Goal: Find specific page/section: Find specific page/section

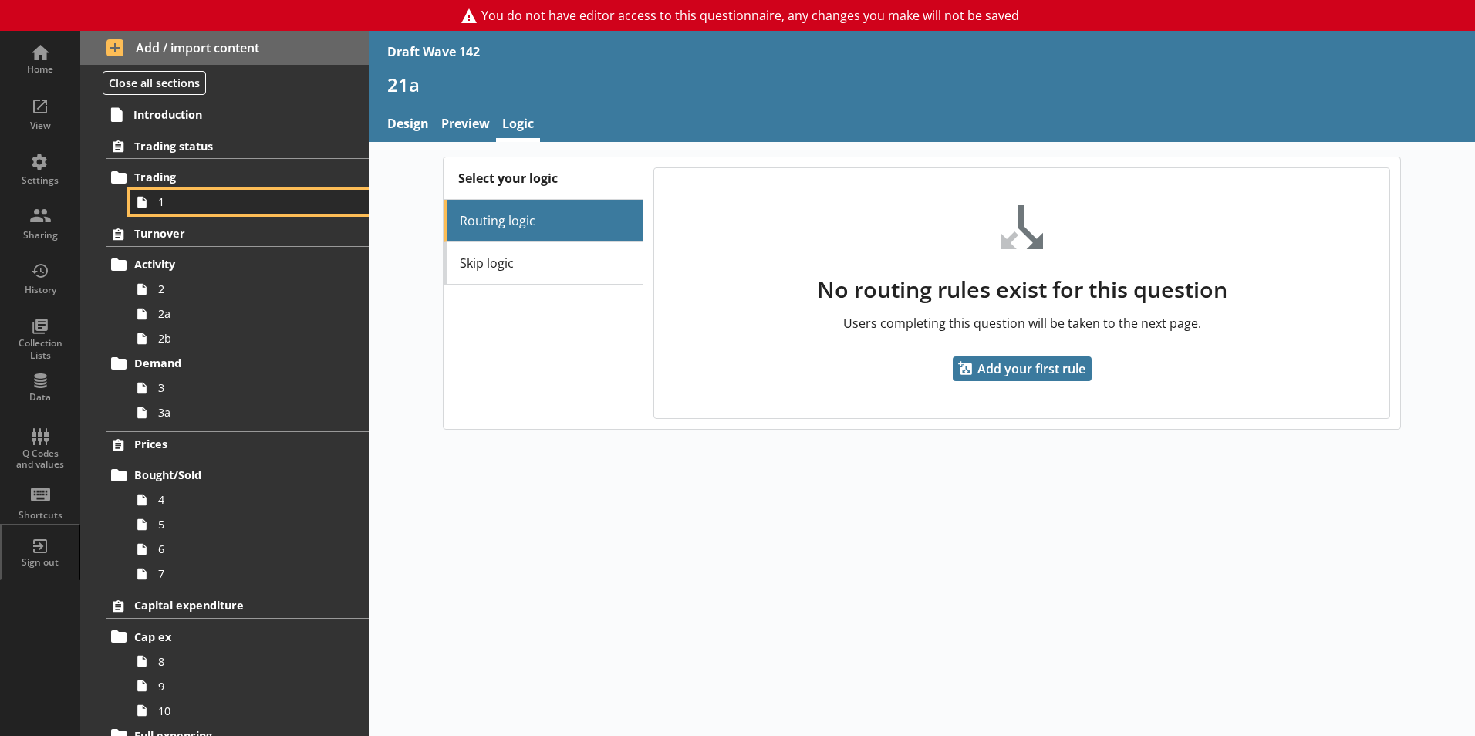
click at [159, 205] on span "1" at bounding box center [243, 201] width 171 height 15
click at [471, 122] on link "Preview" at bounding box center [465, 125] width 61 height 33
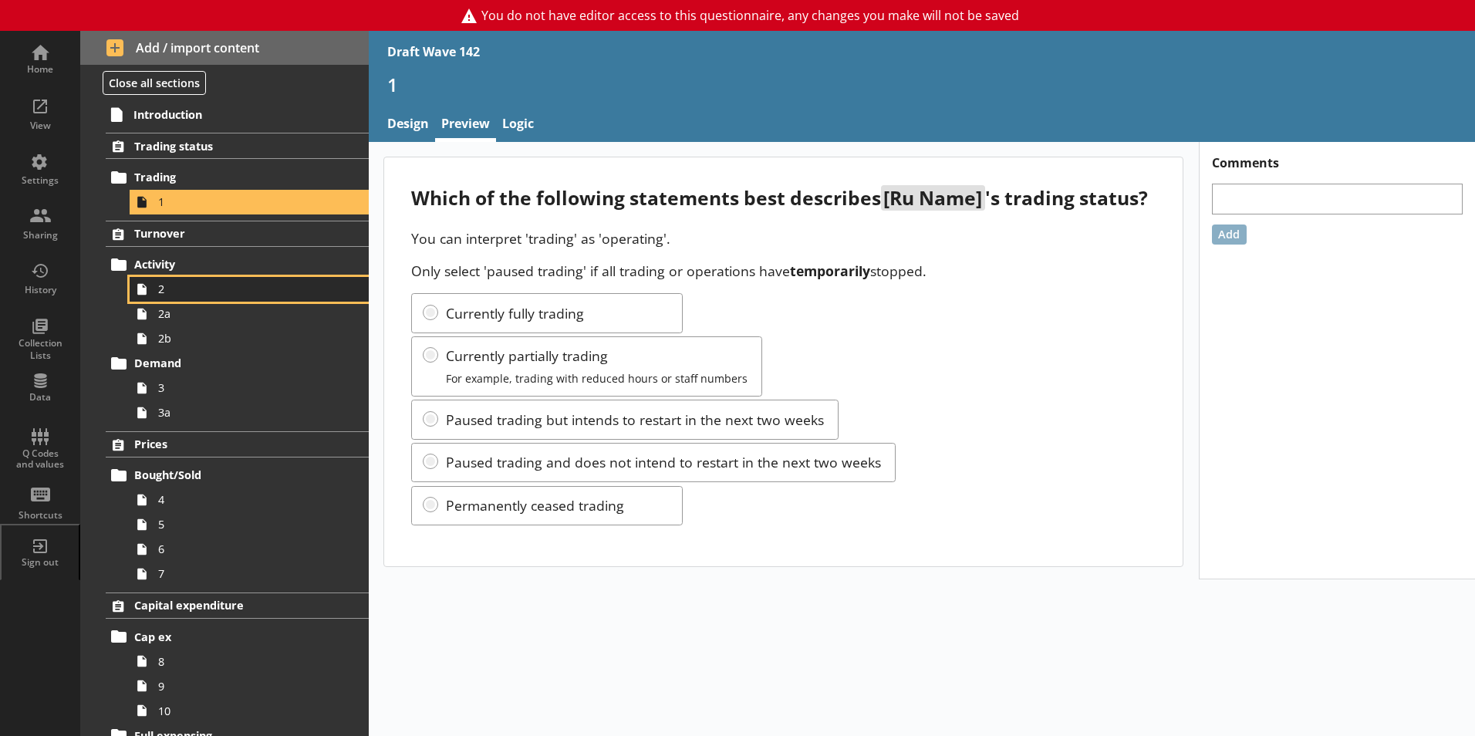
click at [162, 294] on span "2" at bounding box center [243, 289] width 171 height 15
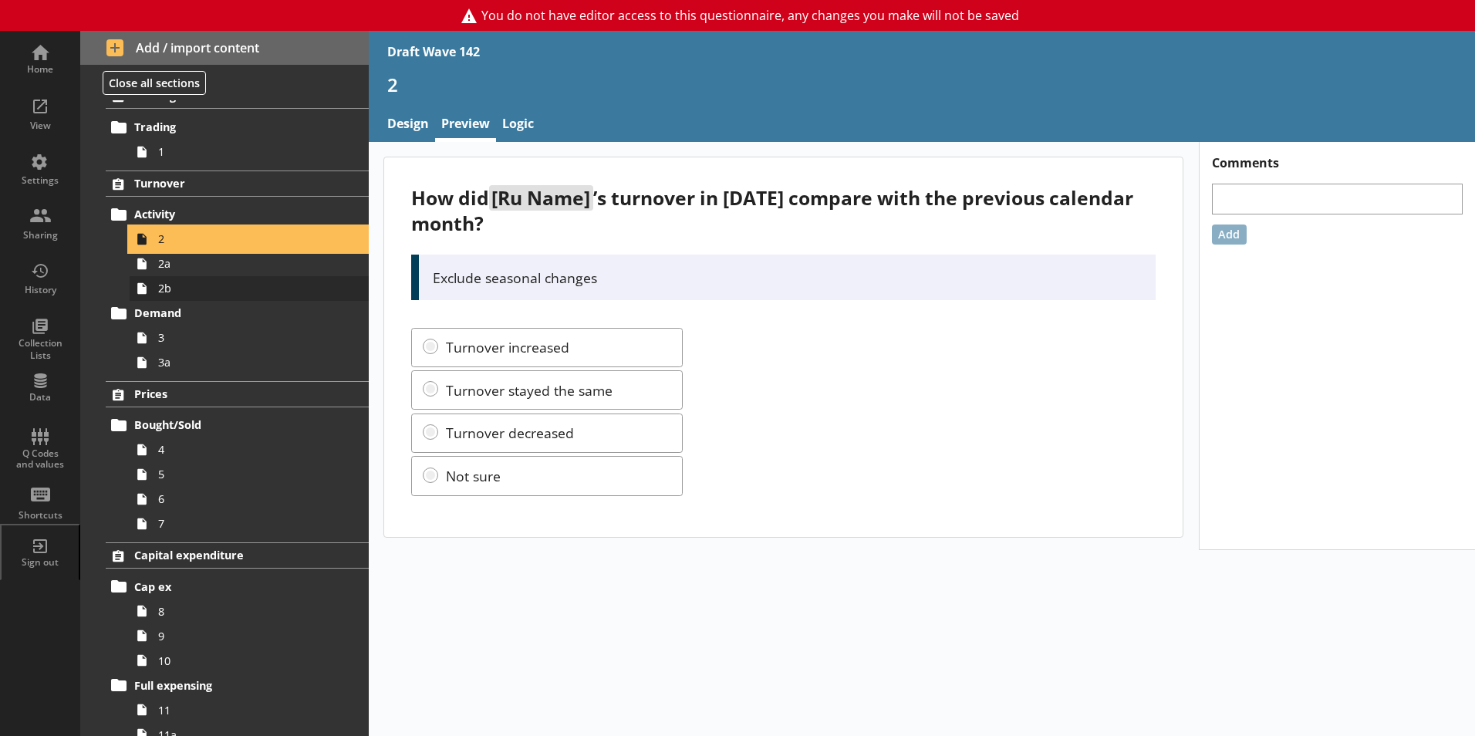
scroll to position [77, 0]
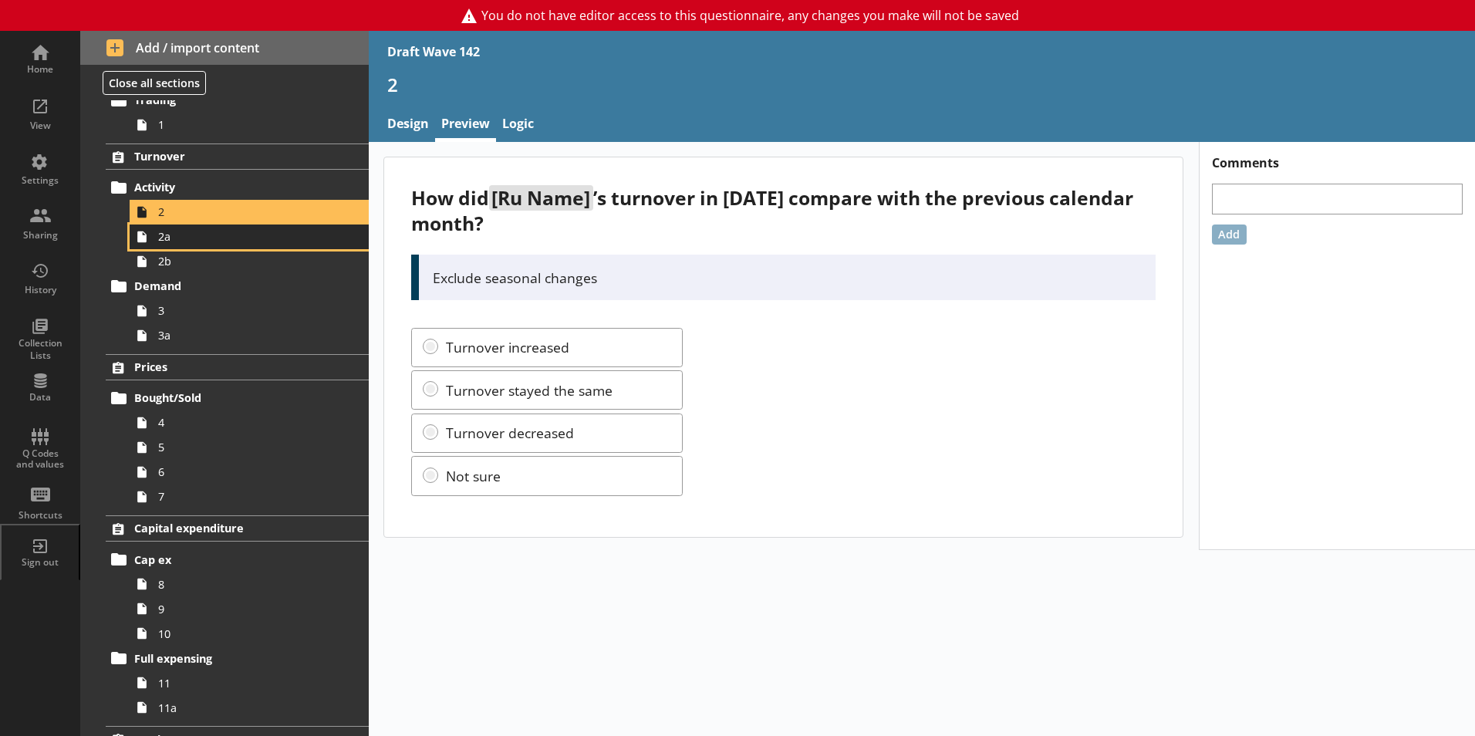
click at [156, 241] on link "2a" at bounding box center [249, 236] width 239 height 25
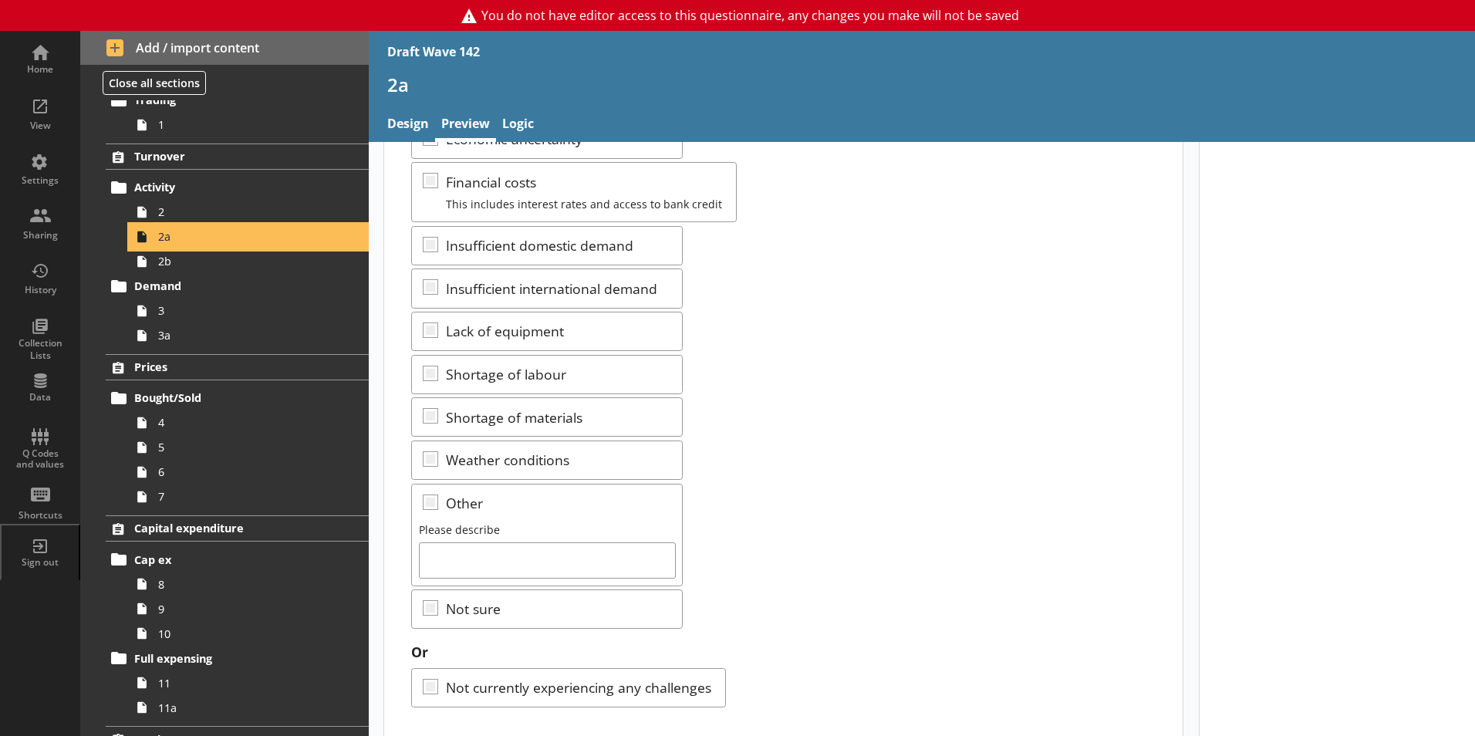
scroll to position [336, 0]
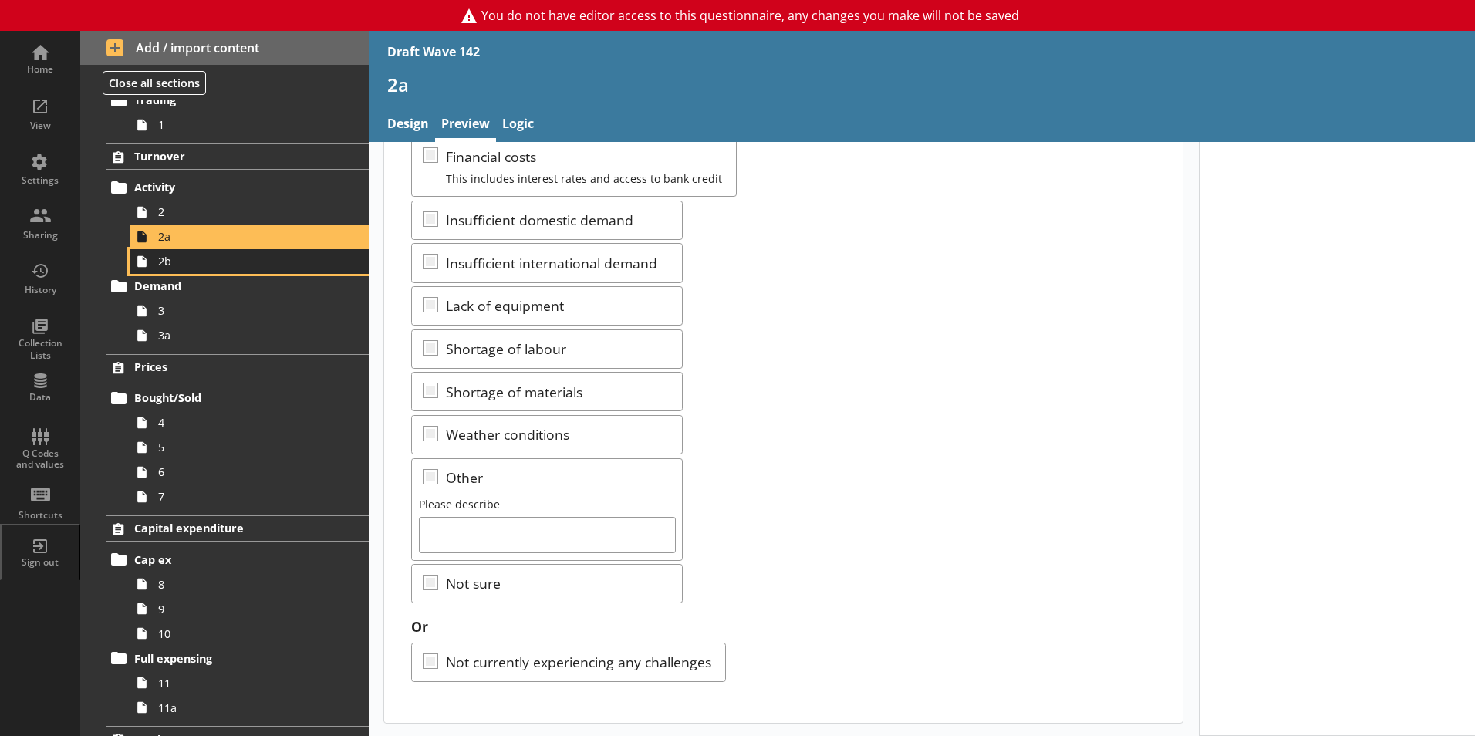
click at [162, 265] on span "2b" at bounding box center [243, 261] width 171 height 15
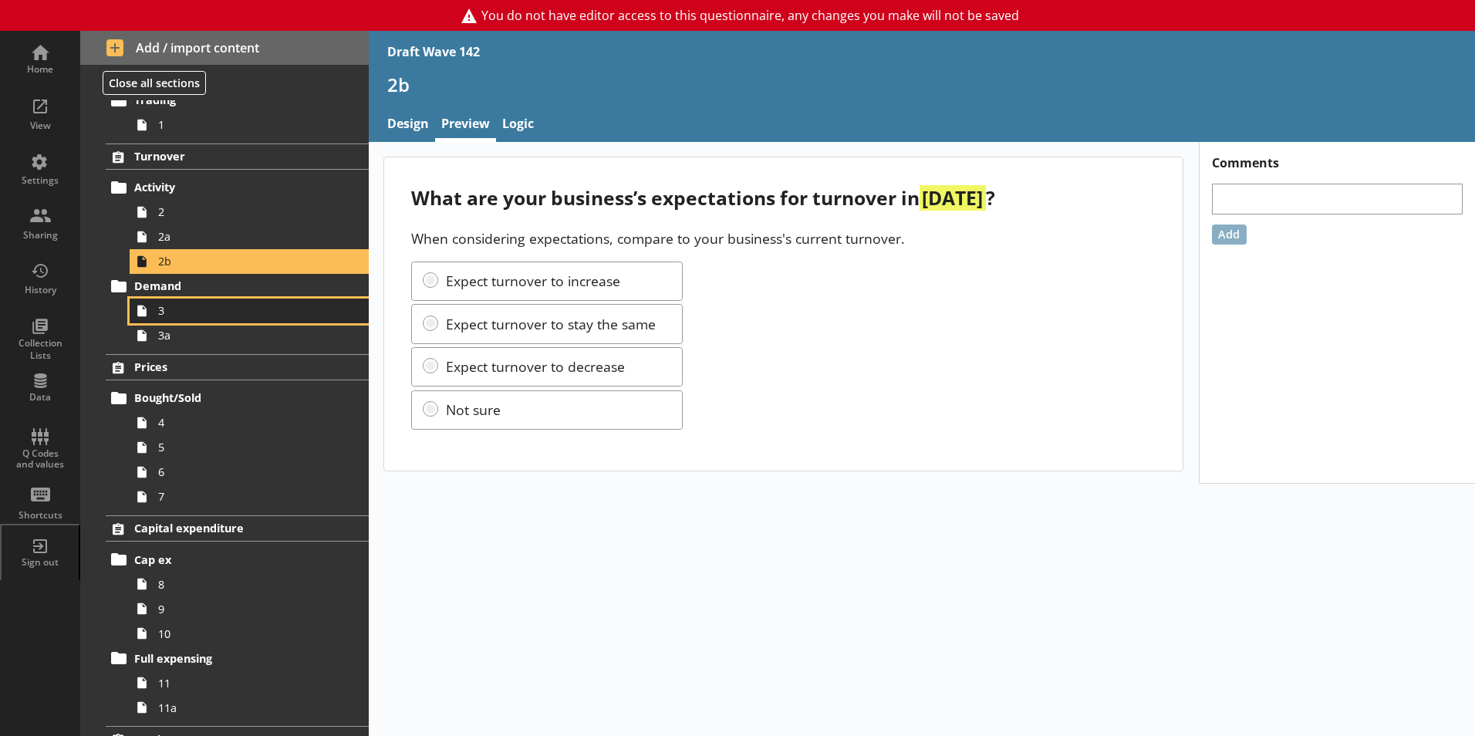
click at [167, 309] on span "3" at bounding box center [243, 310] width 171 height 15
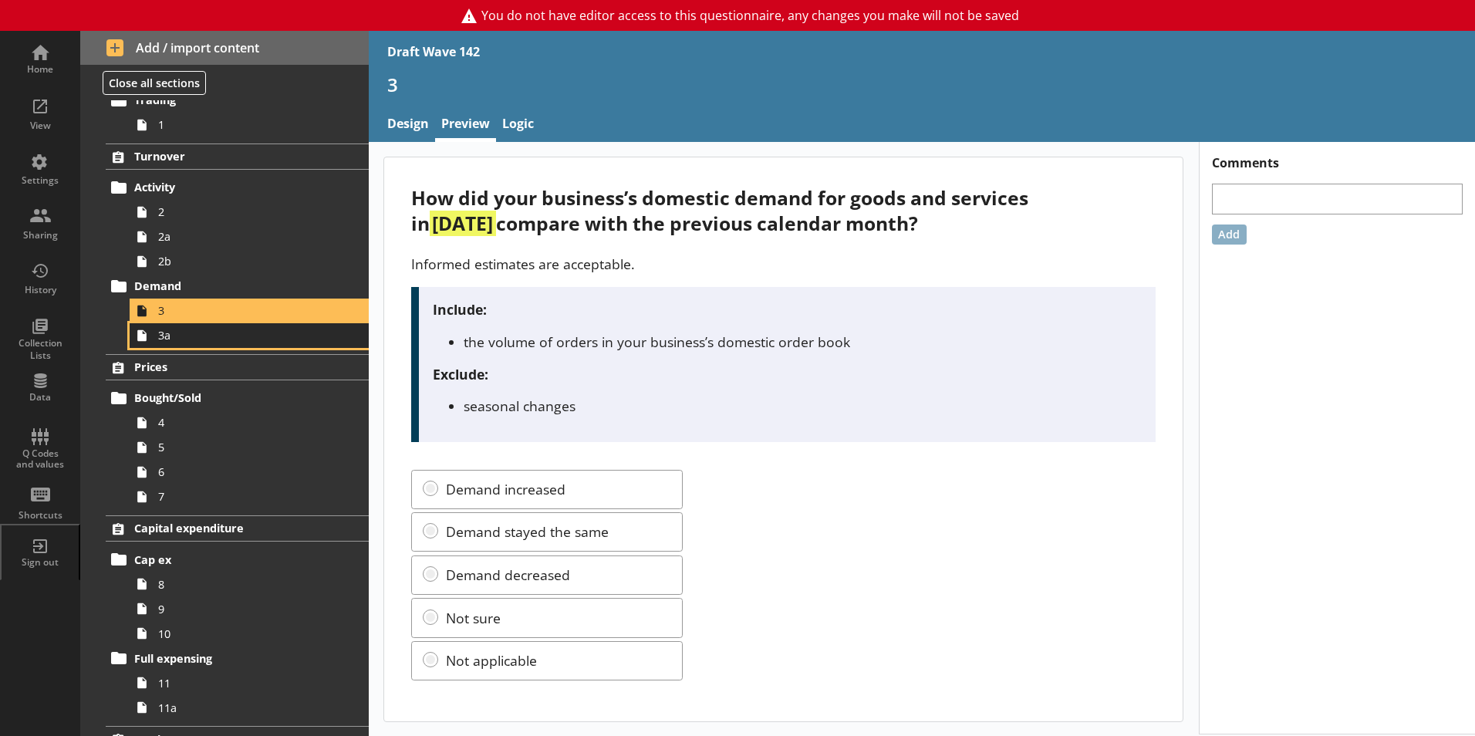
click at [175, 337] on span "3a" at bounding box center [243, 335] width 171 height 15
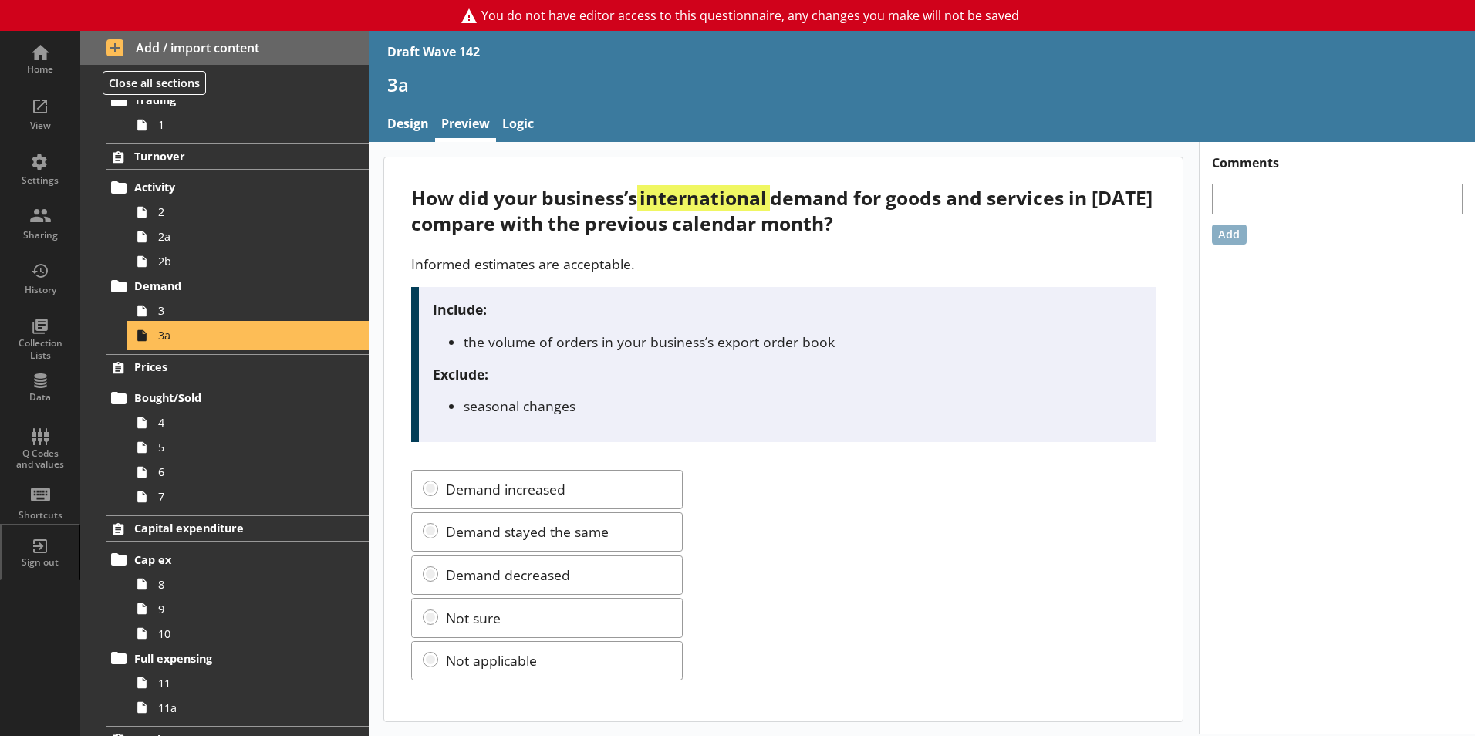
click at [174, 338] on span "3a" at bounding box center [243, 335] width 171 height 15
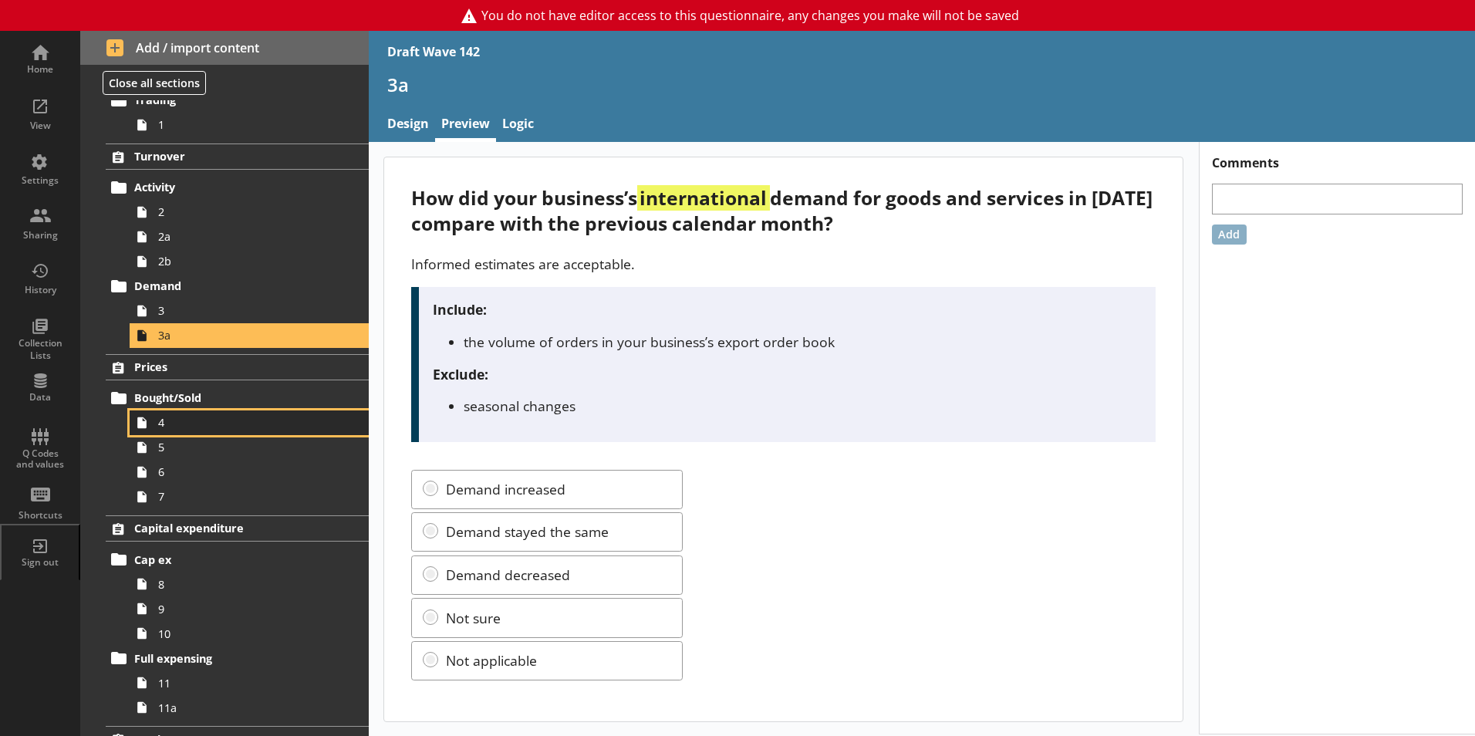
click at [164, 431] on link "4" at bounding box center [249, 422] width 239 height 25
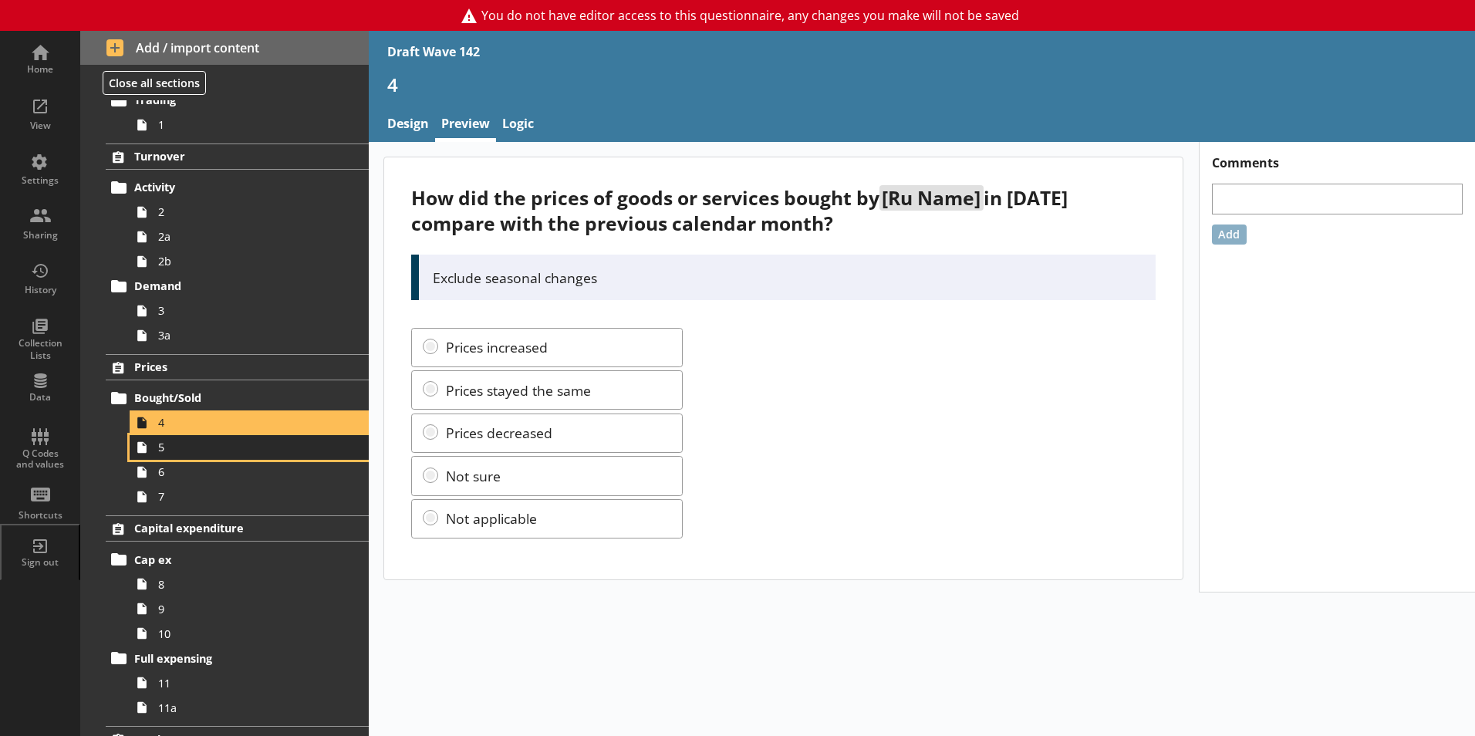
click at [169, 452] on span "5" at bounding box center [243, 447] width 171 height 15
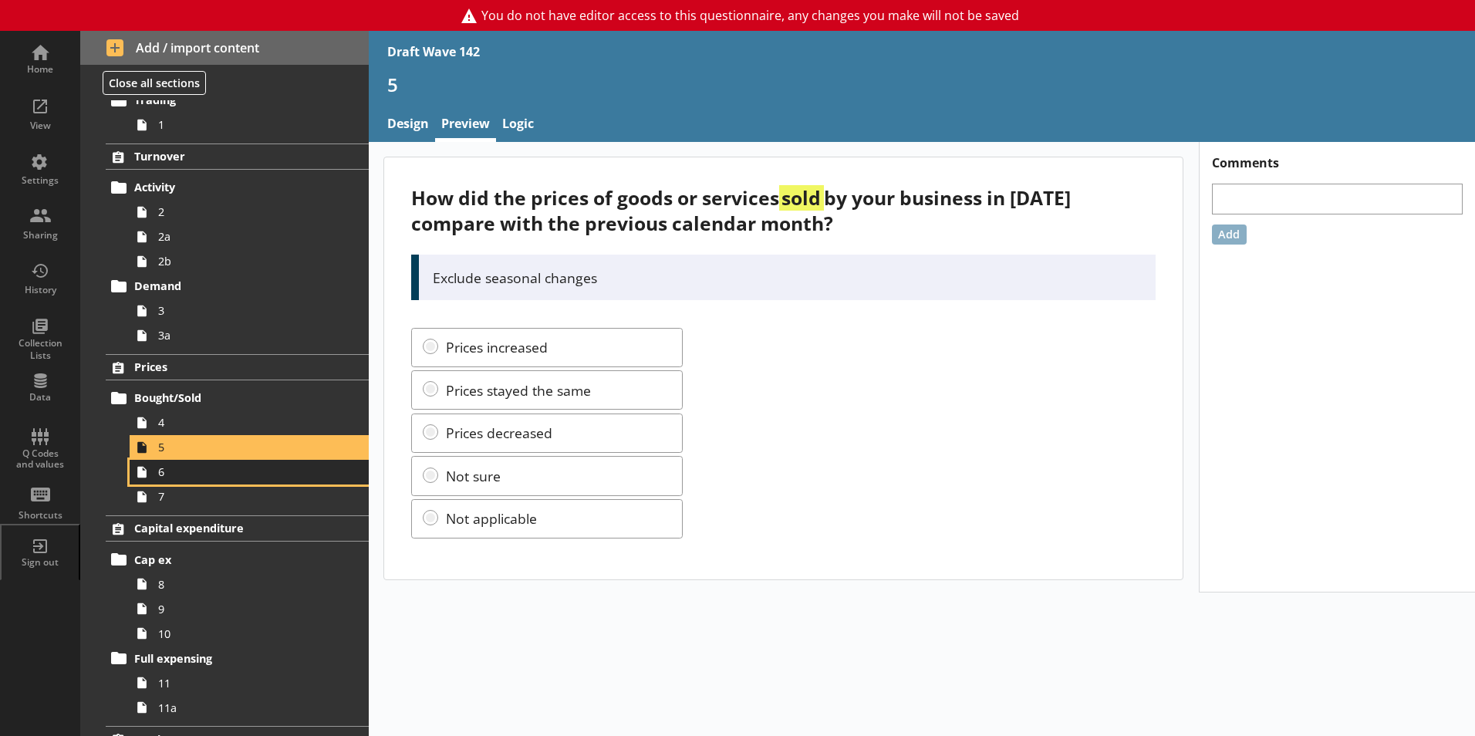
click at [170, 478] on span "6" at bounding box center [243, 471] width 171 height 15
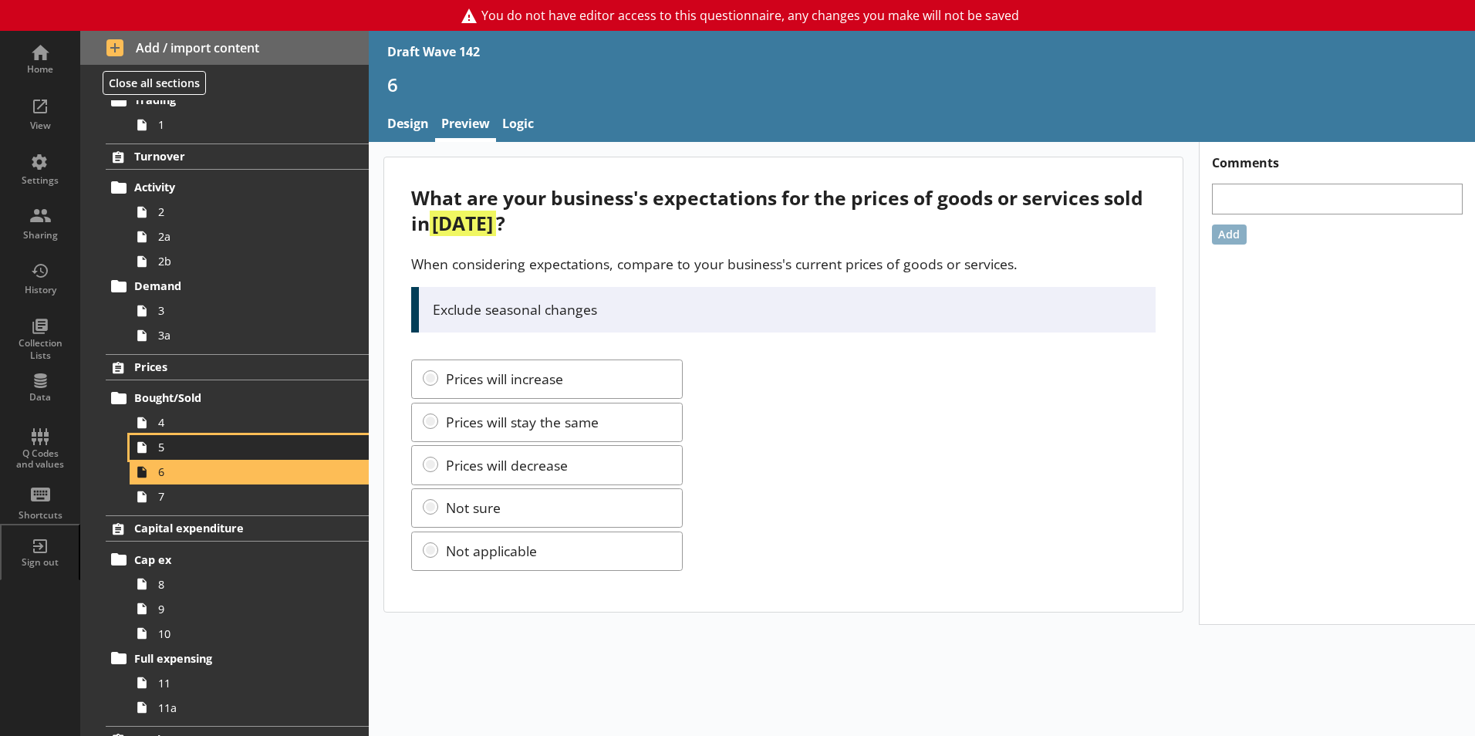
click at [153, 449] on icon at bounding box center [142, 447] width 25 height 25
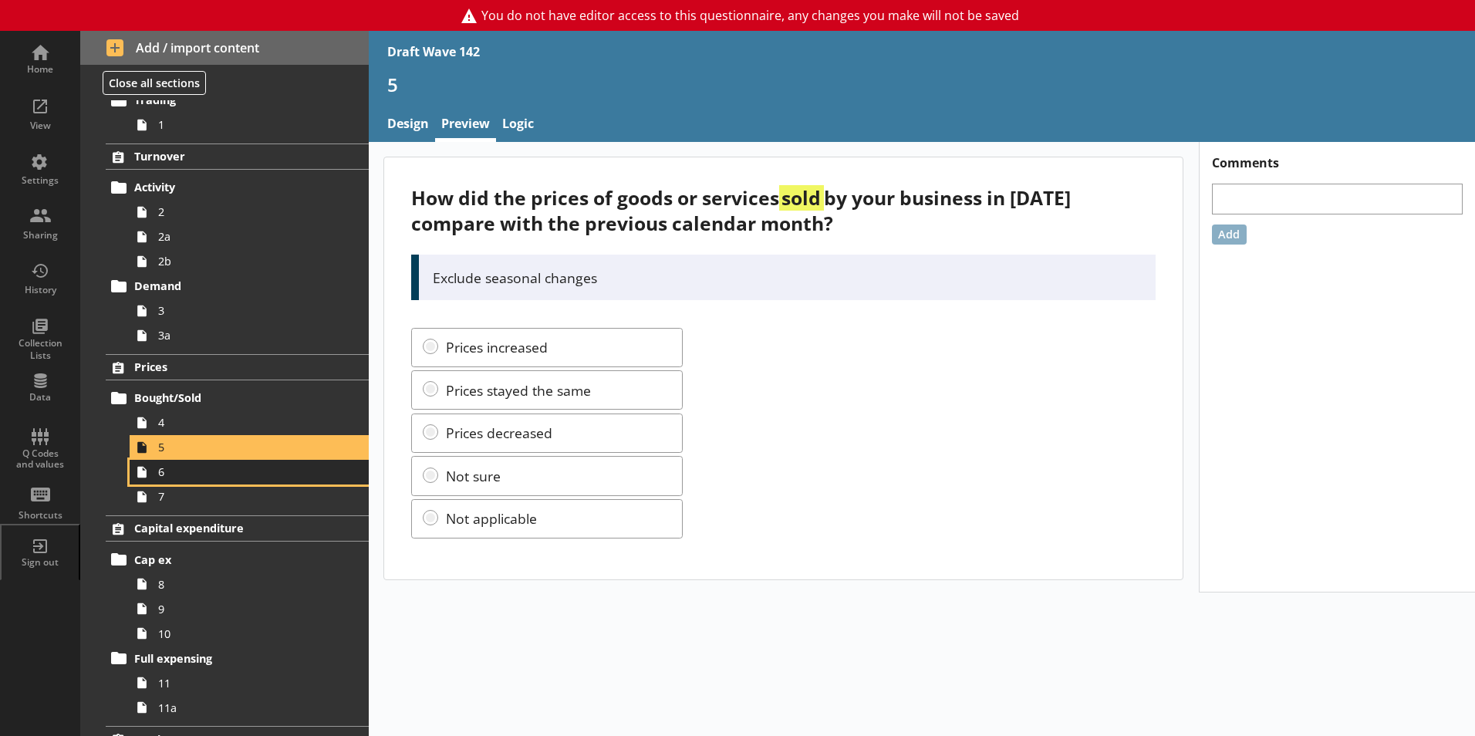
click at [177, 481] on link "6" at bounding box center [249, 472] width 239 height 25
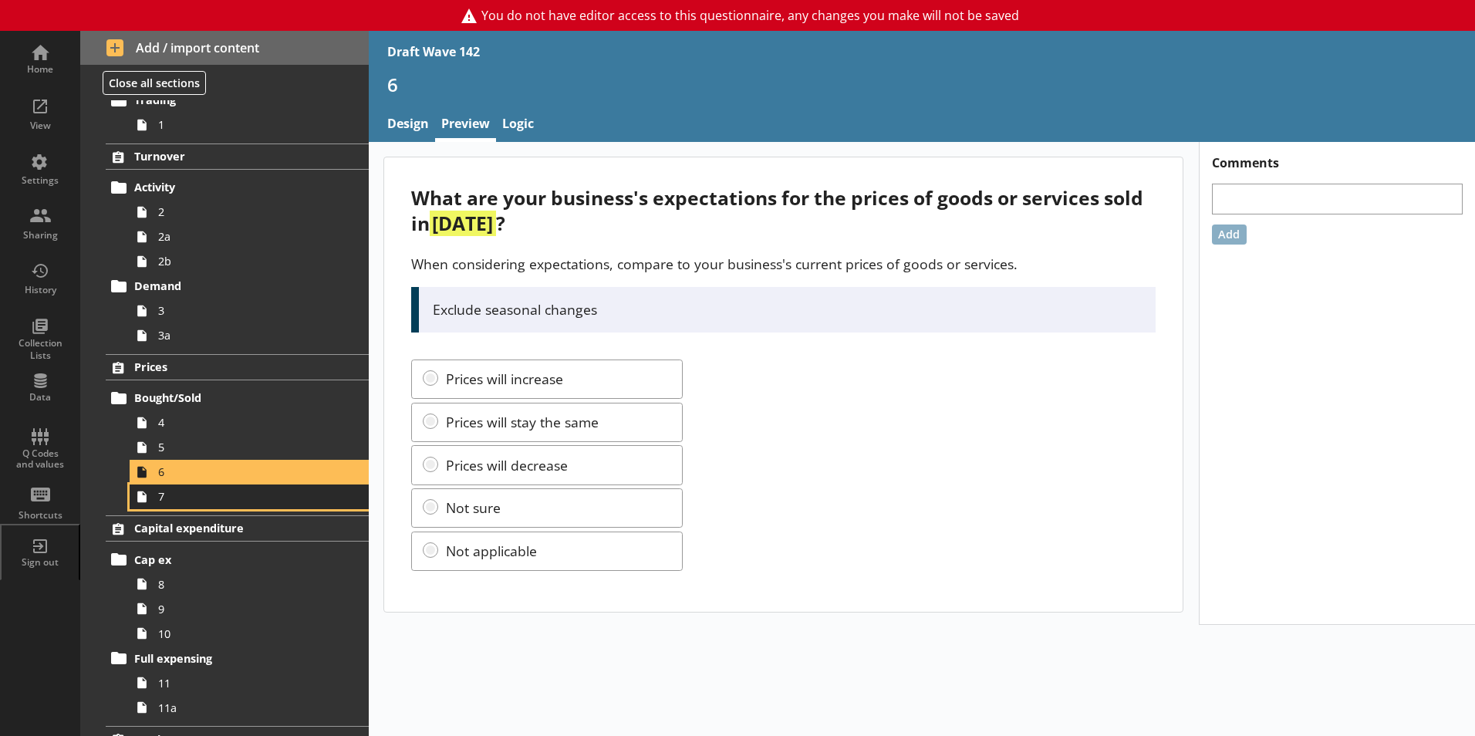
click at [158, 497] on span "7" at bounding box center [243, 496] width 171 height 15
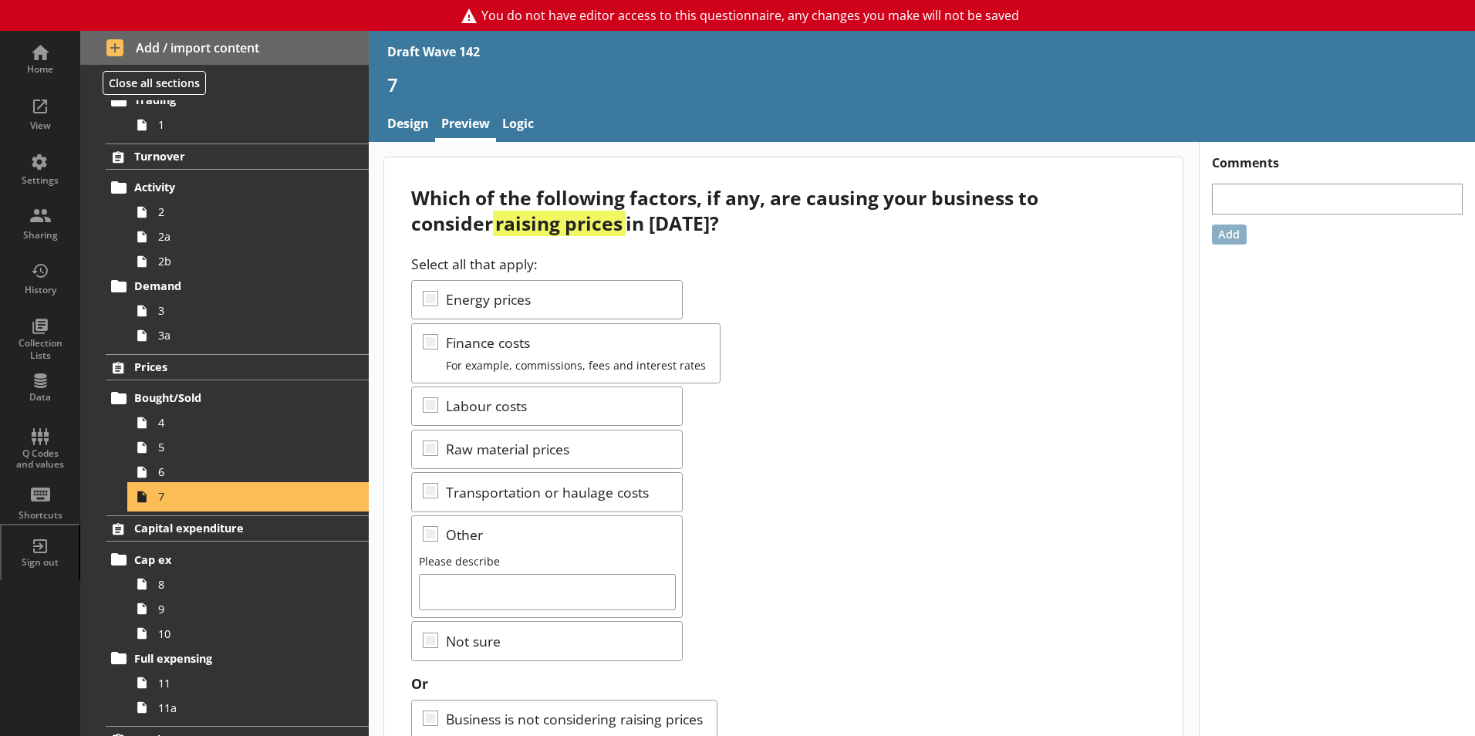
click at [158, 497] on span "7" at bounding box center [243, 496] width 171 height 15
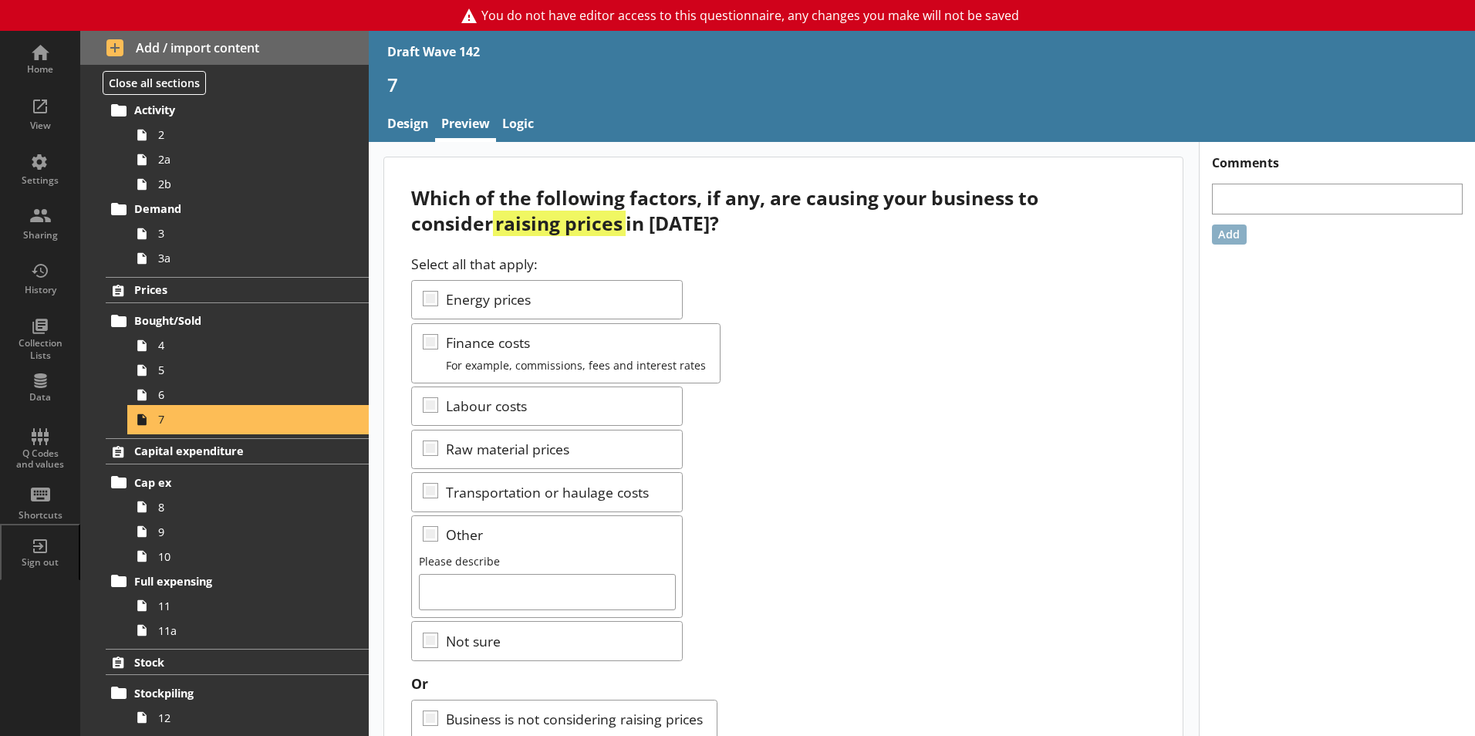
scroll to position [57, 0]
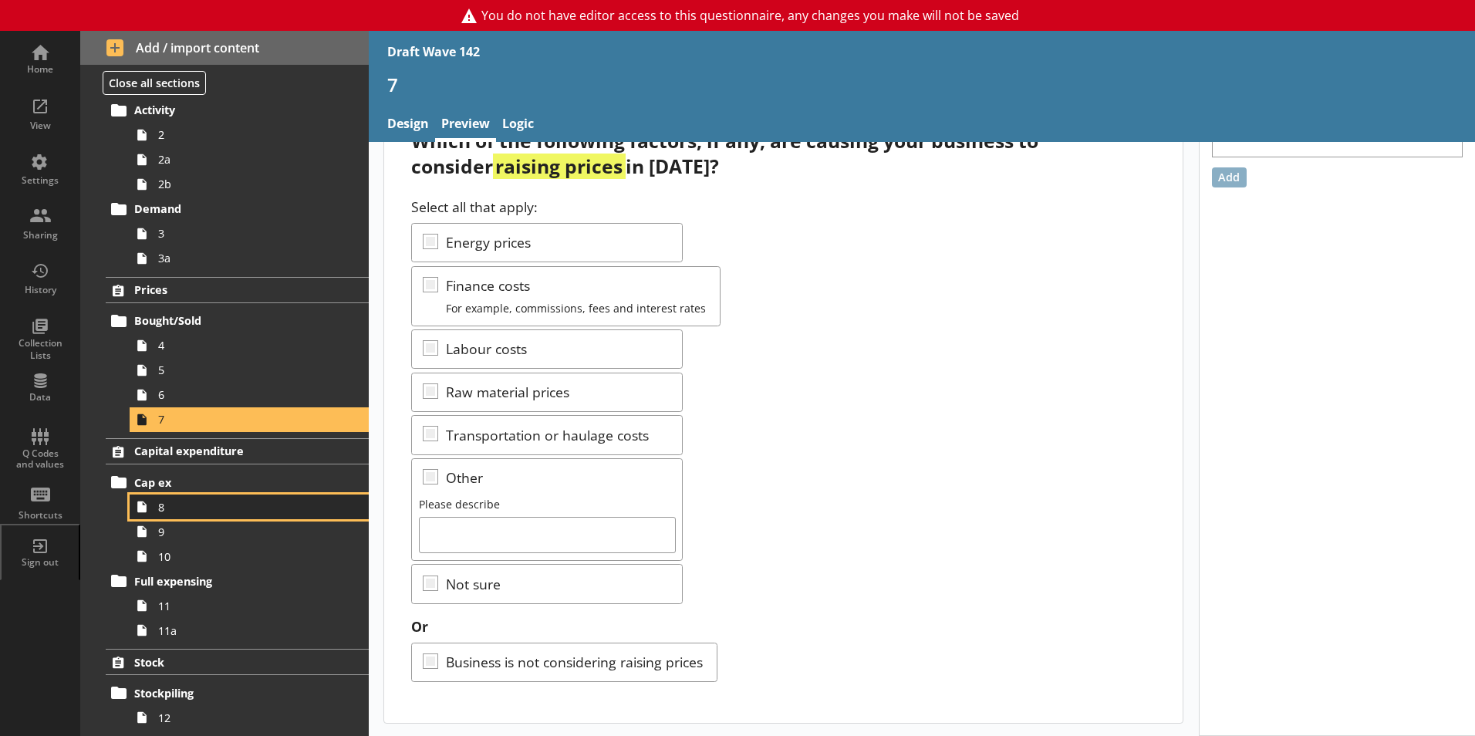
click at [157, 504] on link "8" at bounding box center [249, 506] width 239 height 25
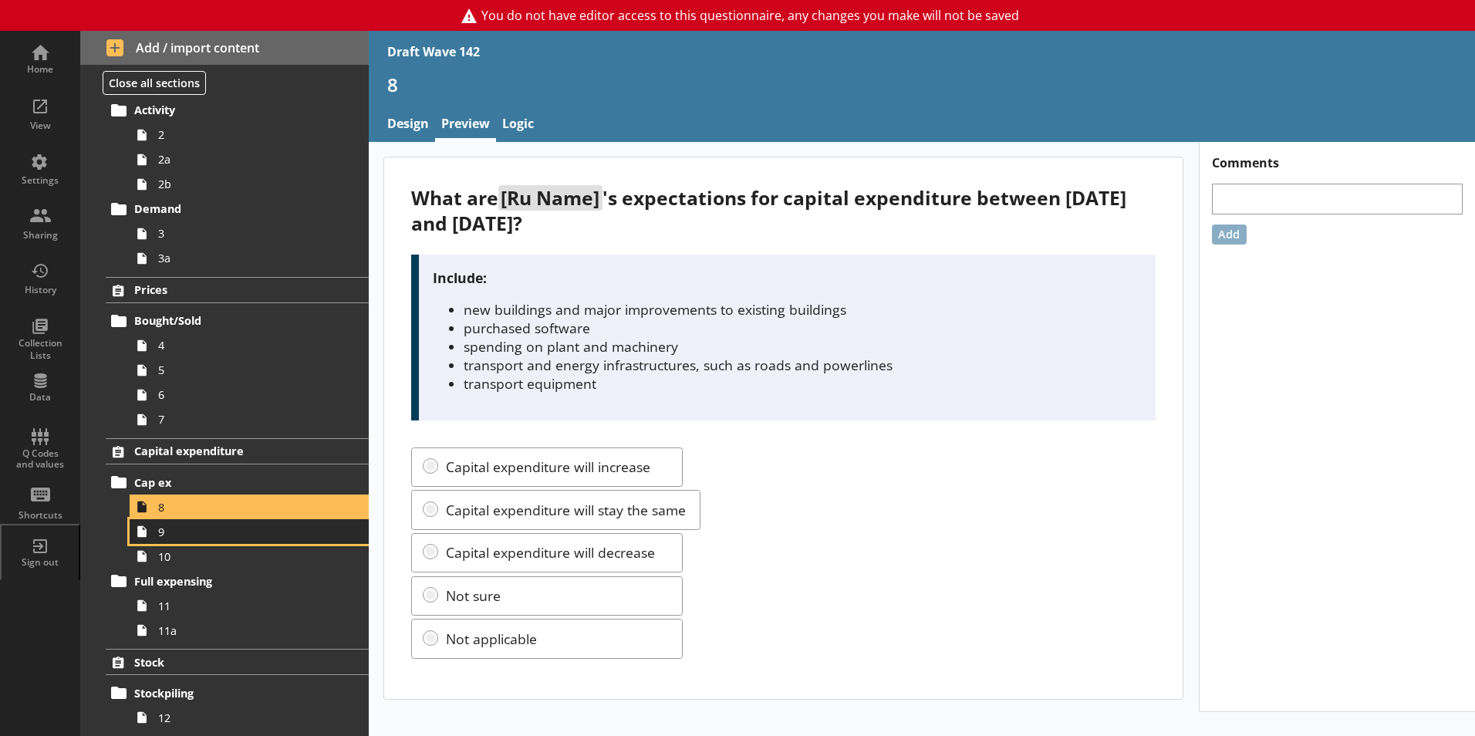
click at [156, 538] on link "9" at bounding box center [249, 531] width 239 height 25
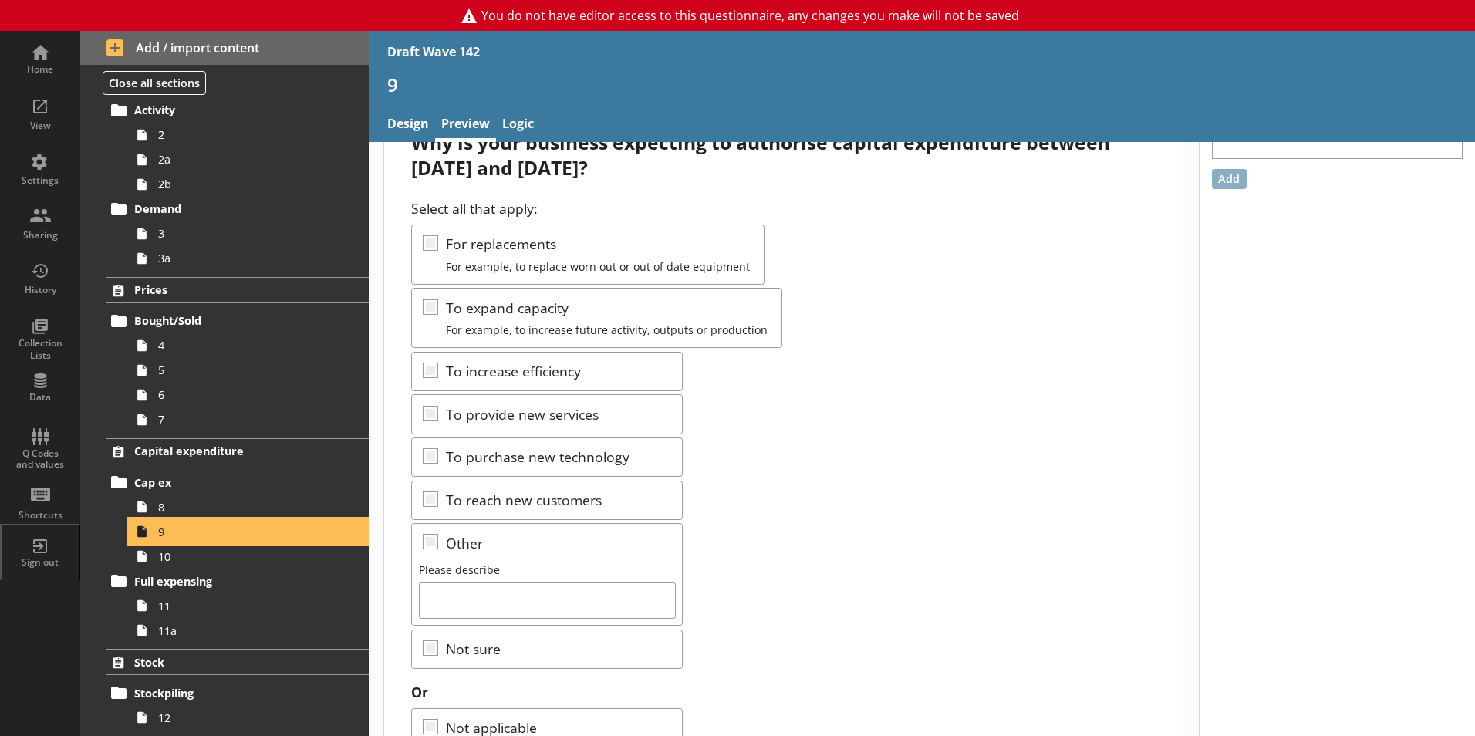
scroll to position [120, 0]
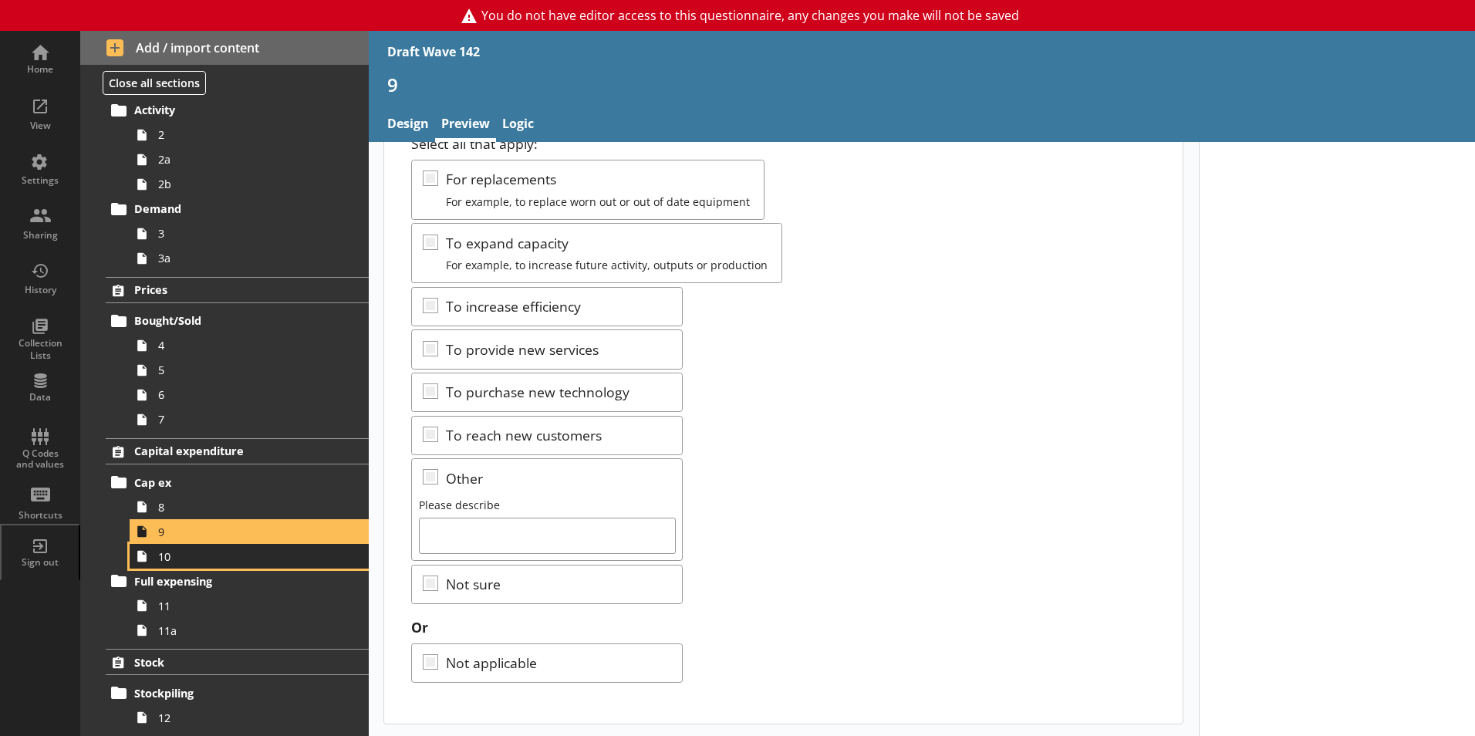
click at [176, 564] on link "10" at bounding box center [249, 556] width 239 height 25
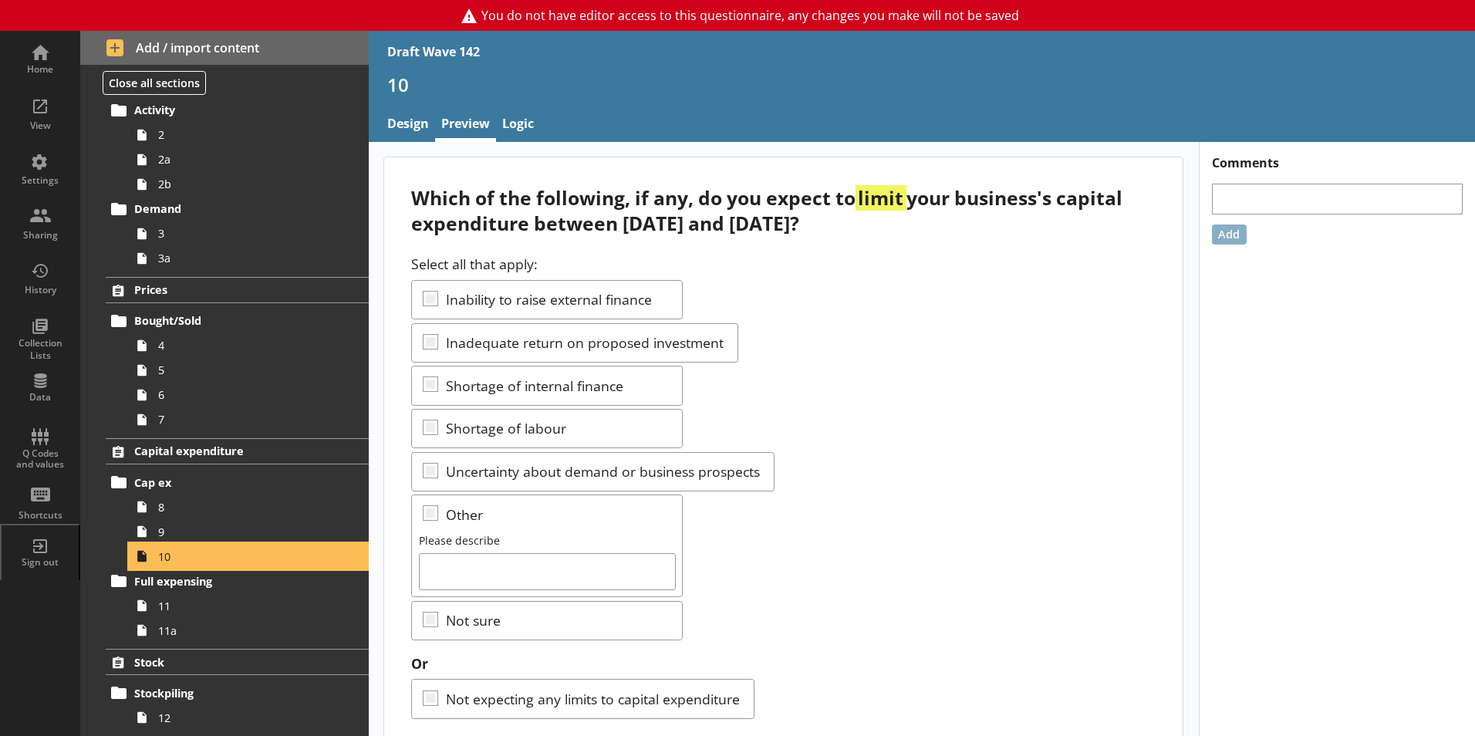
scroll to position [36, 0]
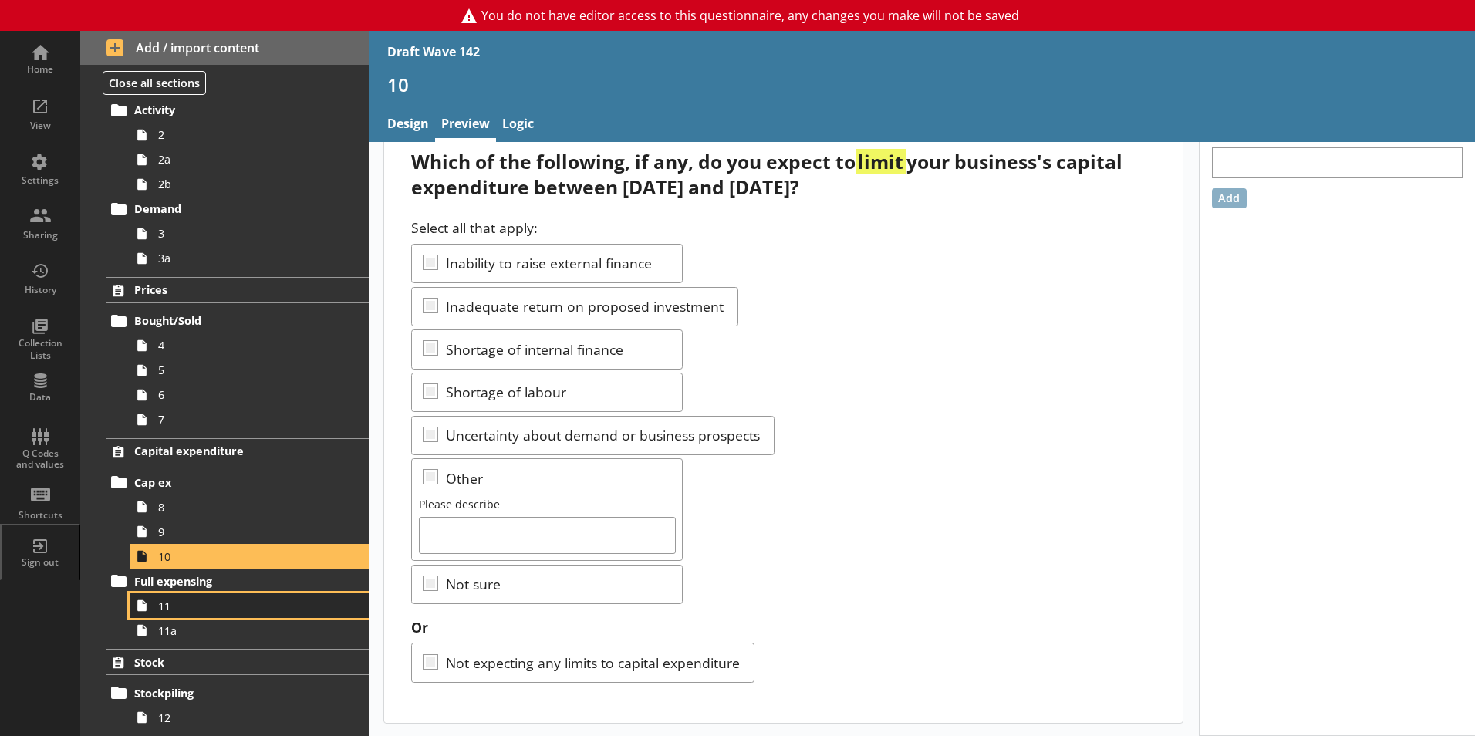
click at [174, 606] on span "11" at bounding box center [243, 606] width 171 height 15
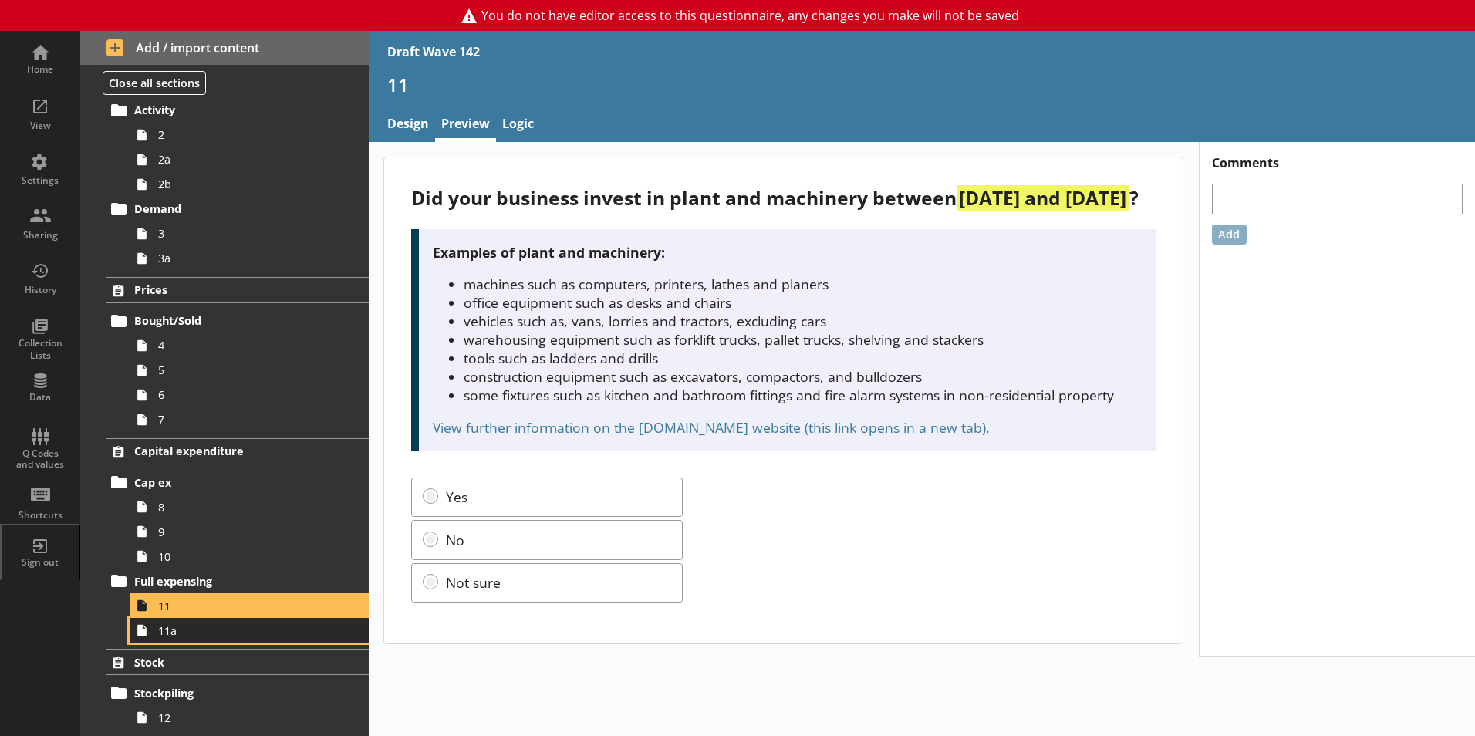
click at [149, 639] on icon at bounding box center [142, 630] width 25 height 25
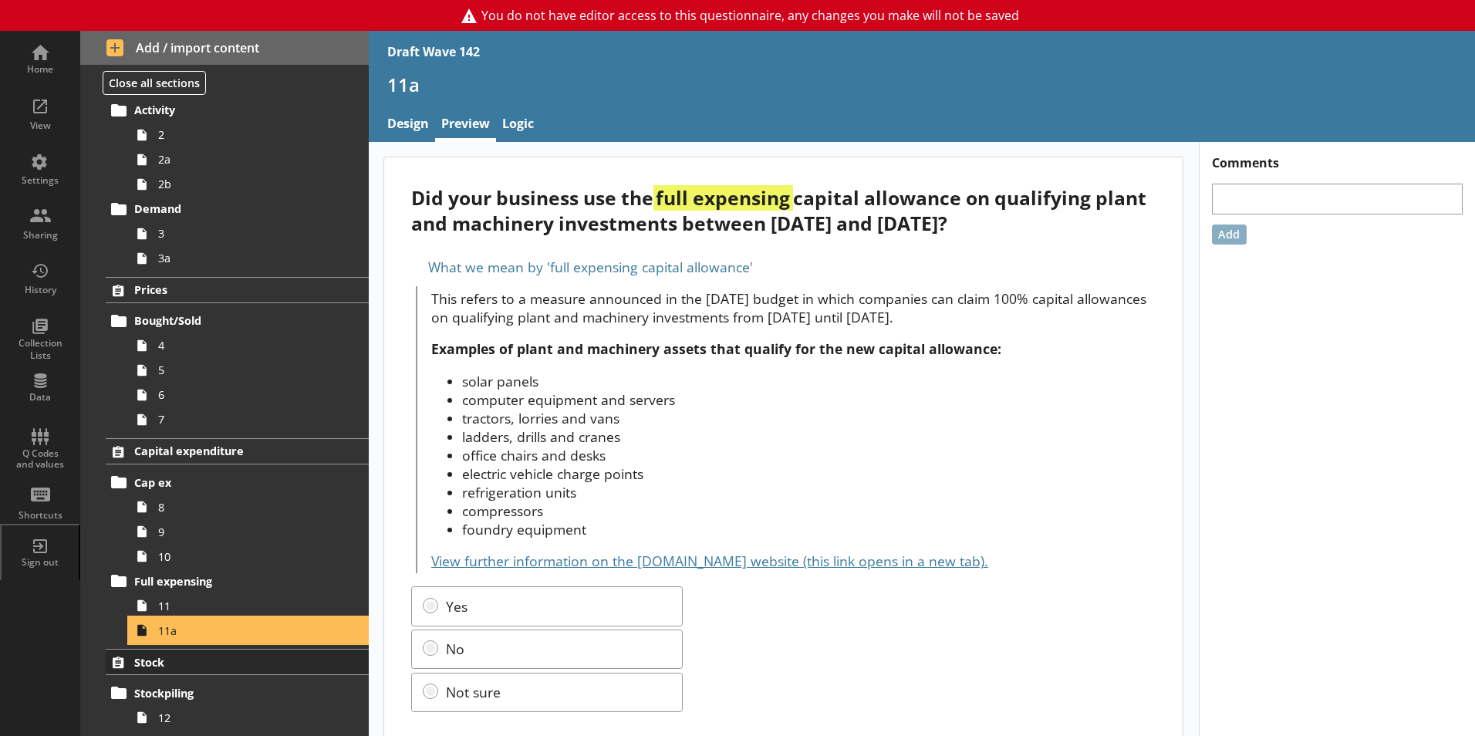
scroll to position [309, 0]
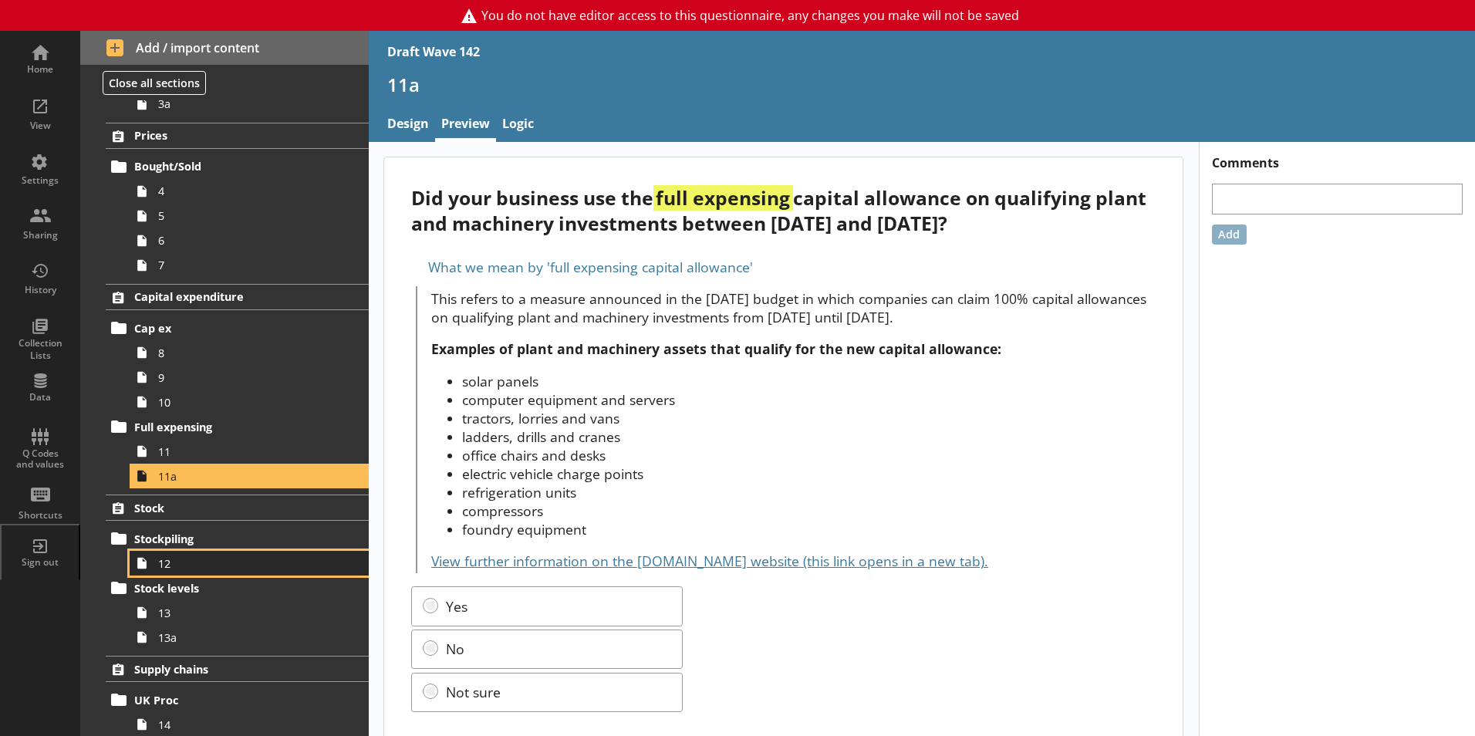
click at [172, 566] on span "12" at bounding box center [243, 563] width 171 height 15
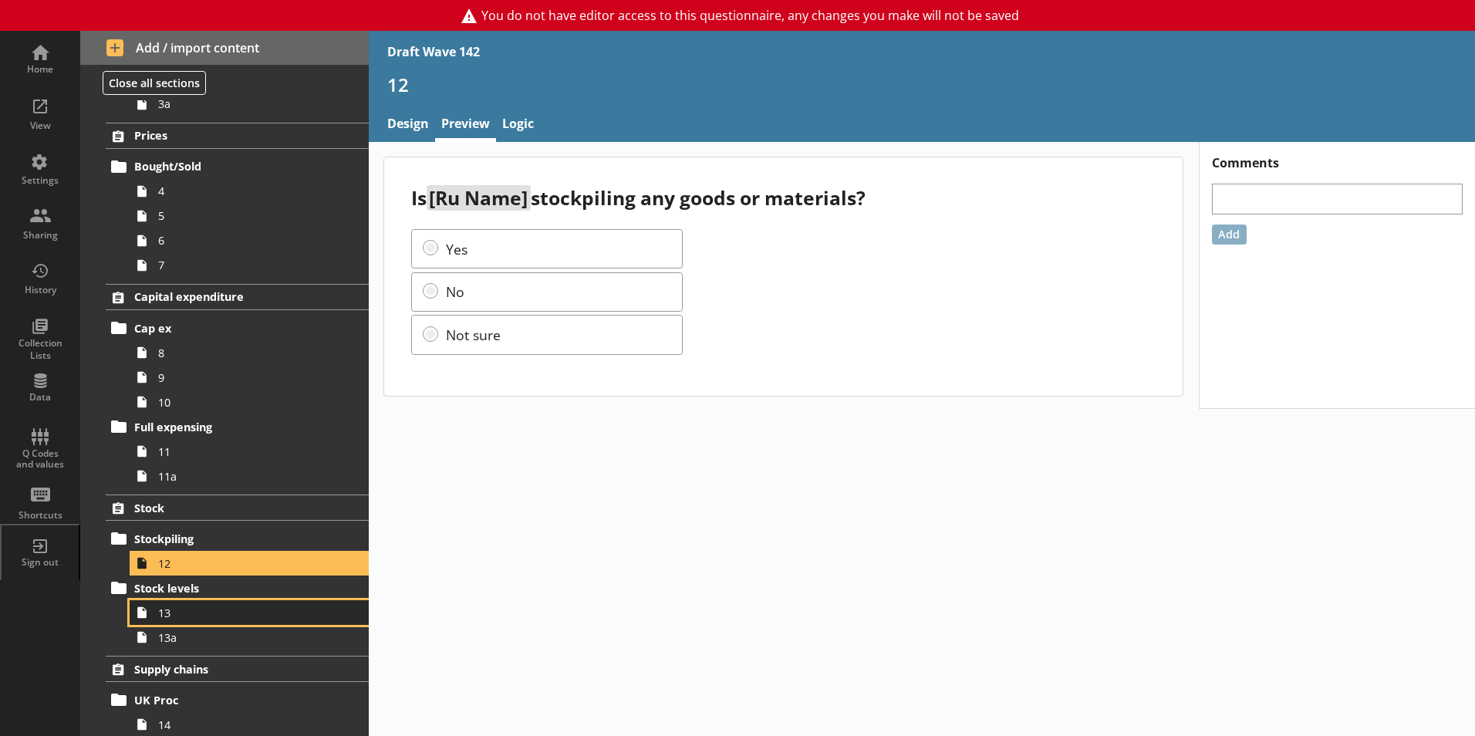
click at [154, 611] on link "13" at bounding box center [249, 612] width 239 height 25
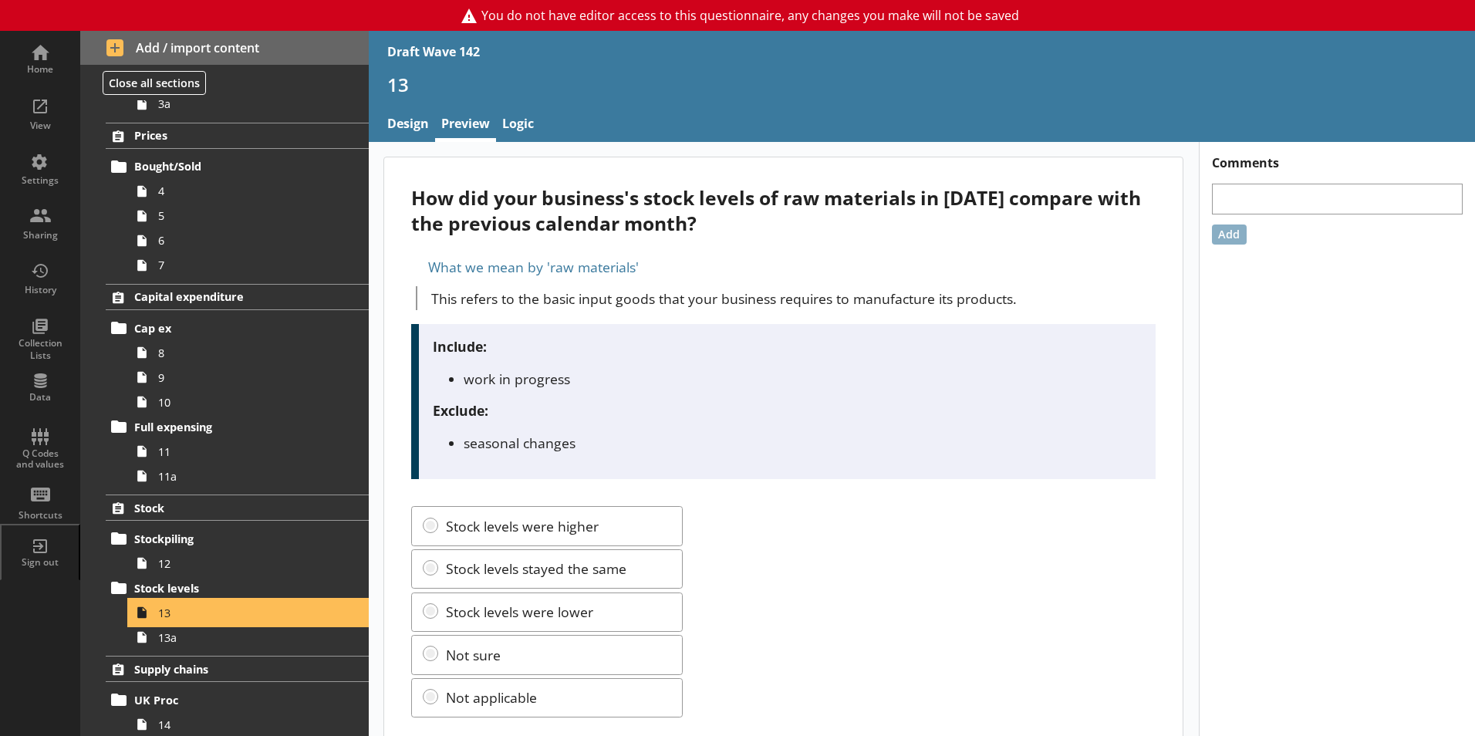
click at [154, 611] on link "13" at bounding box center [249, 612] width 239 height 25
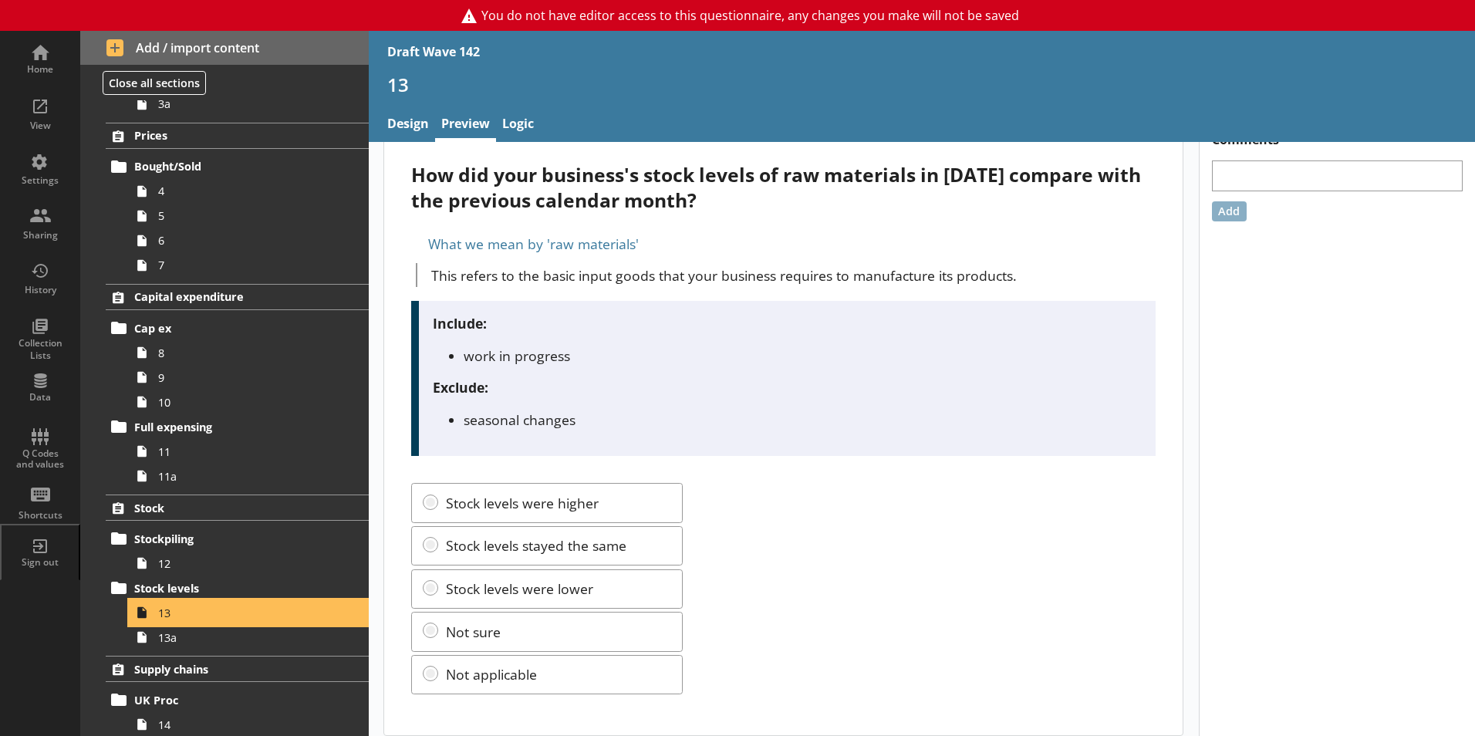
scroll to position [35, 0]
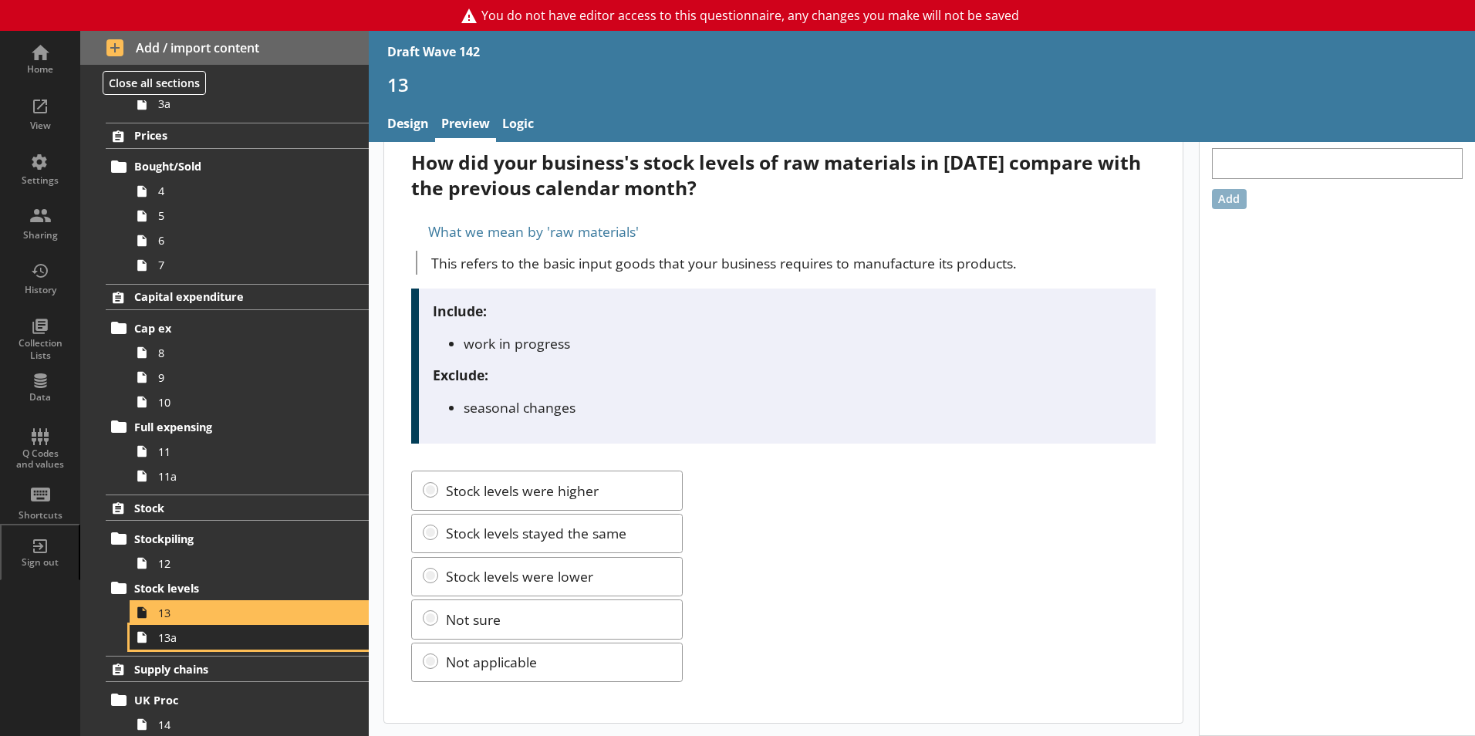
click at [164, 645] on link "13a" at bounding box center [249, 637] width 239 height 25
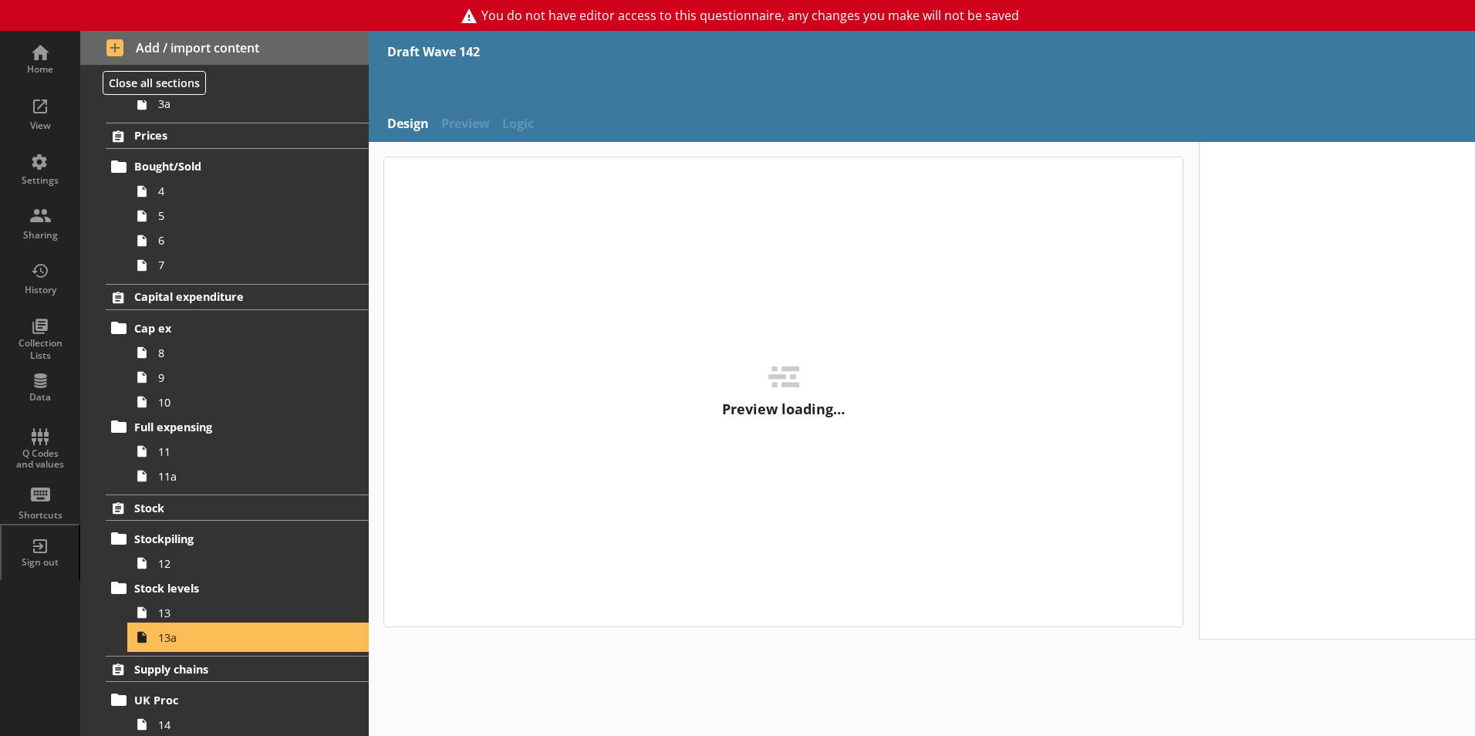
click at [164, 645] on link "13a" at bounding box center [249, 637] width 239 height 25
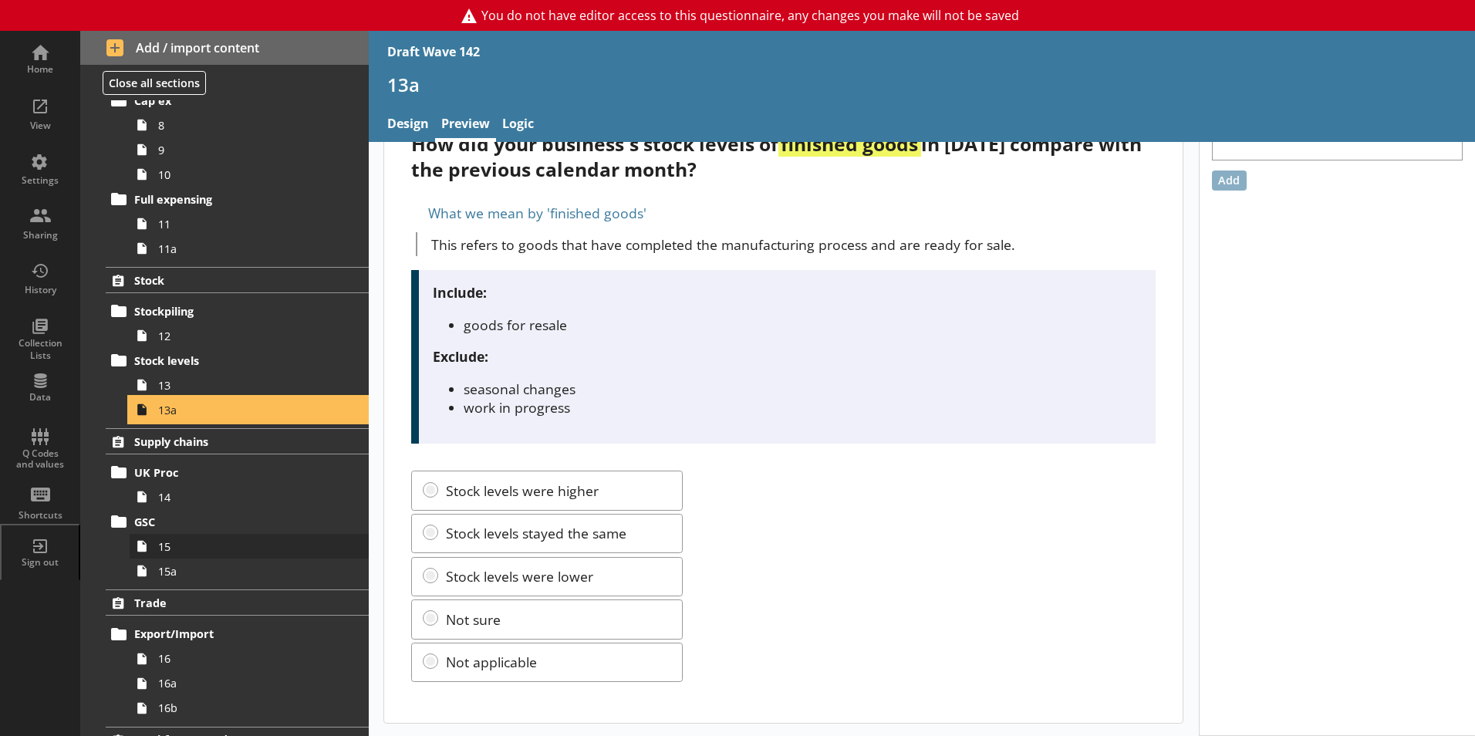
scroll to position [540, 0]
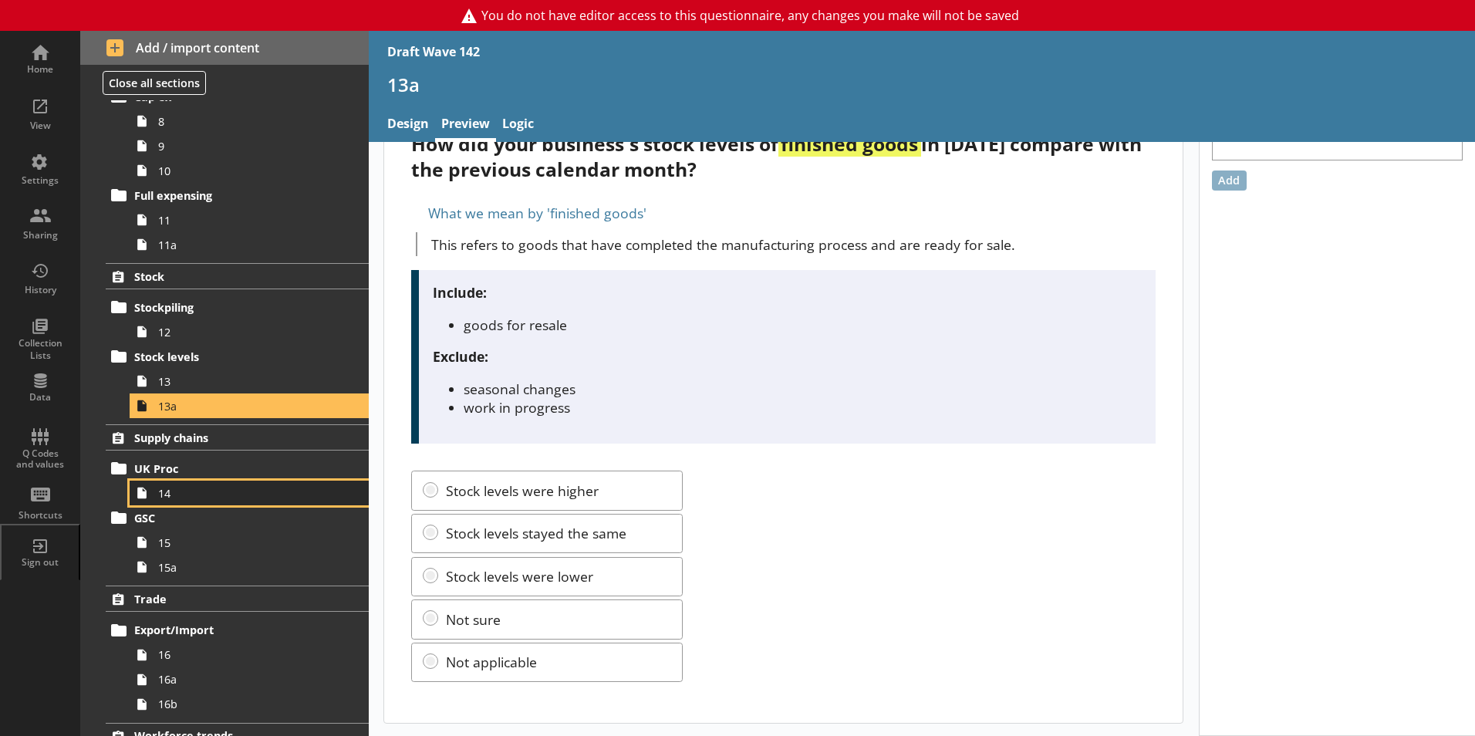
click at [157, 494] on link "14" at bounding box center [249, 493] width 239 height 25
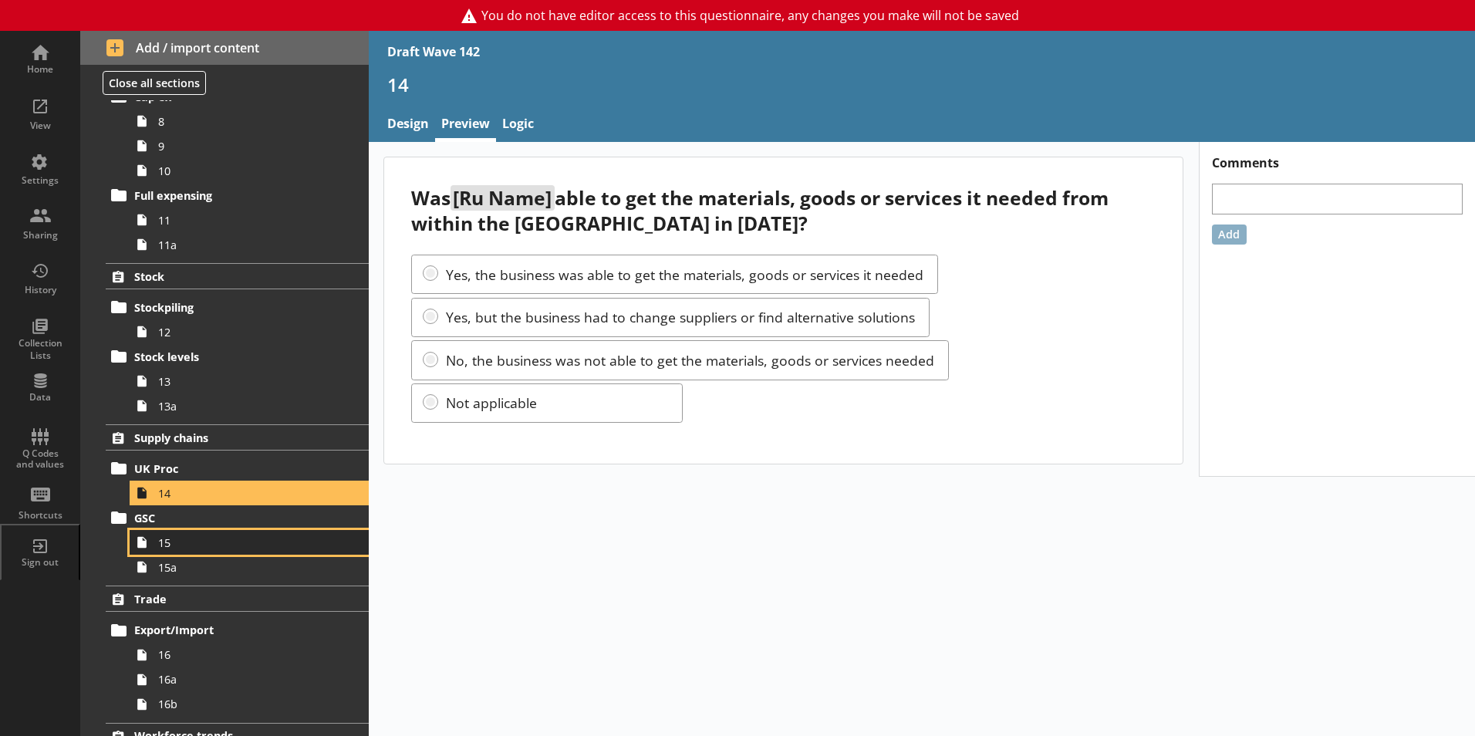
click at [174, 548] on span "15" at bounding box center [243, 542] width 171 height 15
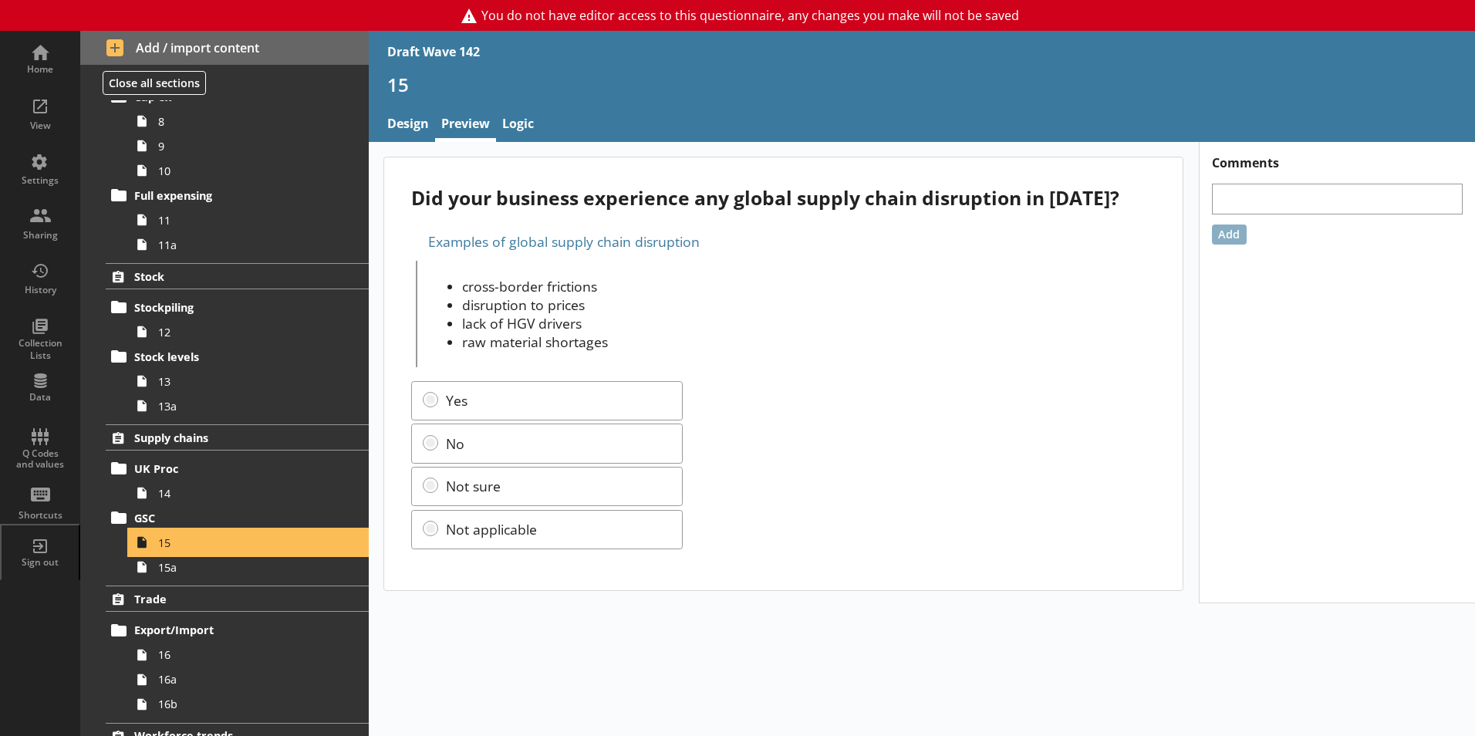
click at [174, 548] on span "15" at bounding box center [243, 542] width 171 height 15
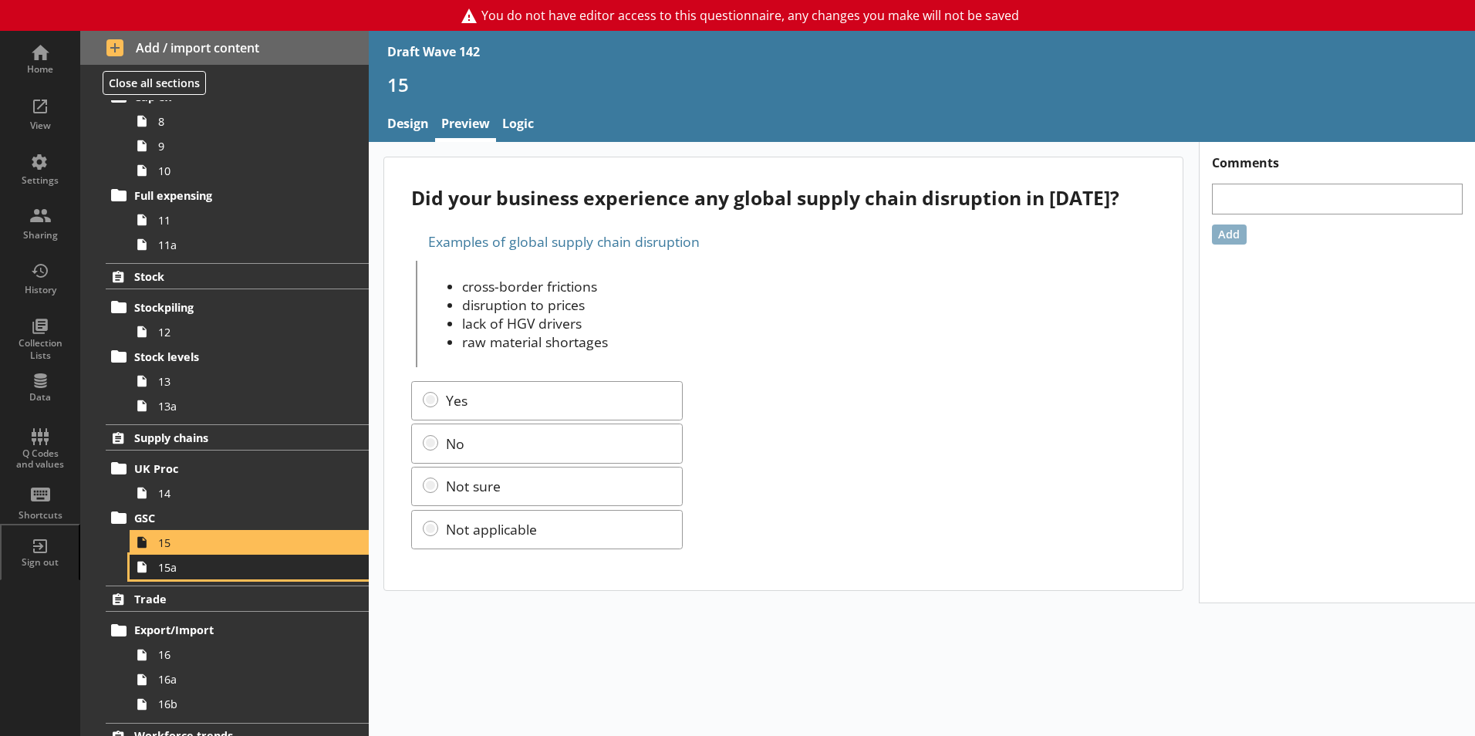
click at [179, 576] on link "15a" at bounding box center [249, 567] width 239 height 25
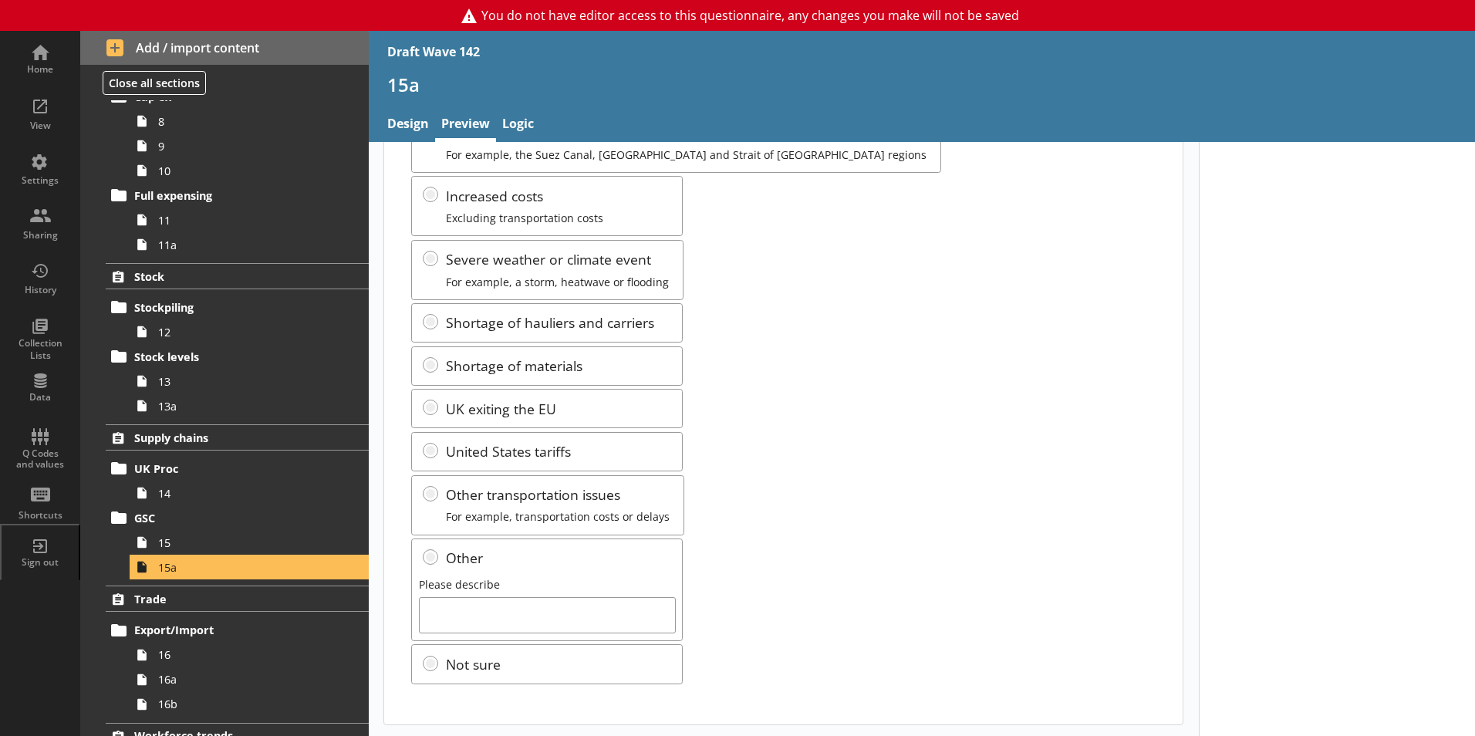
scroll to position [161, 0]
click at [160, 654] on span "16" at bounding box center [243, 654] width 171 height 15
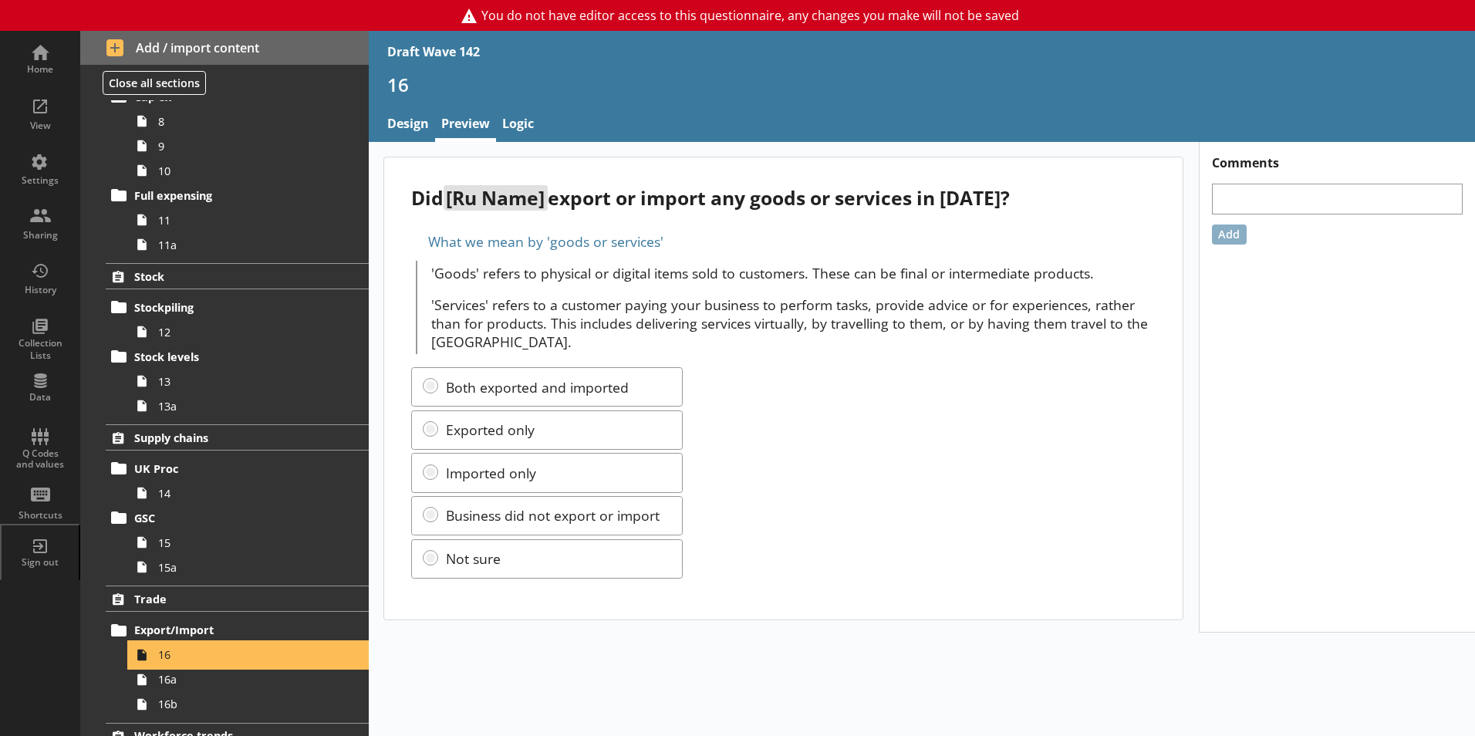
scroll to position [694, 0]
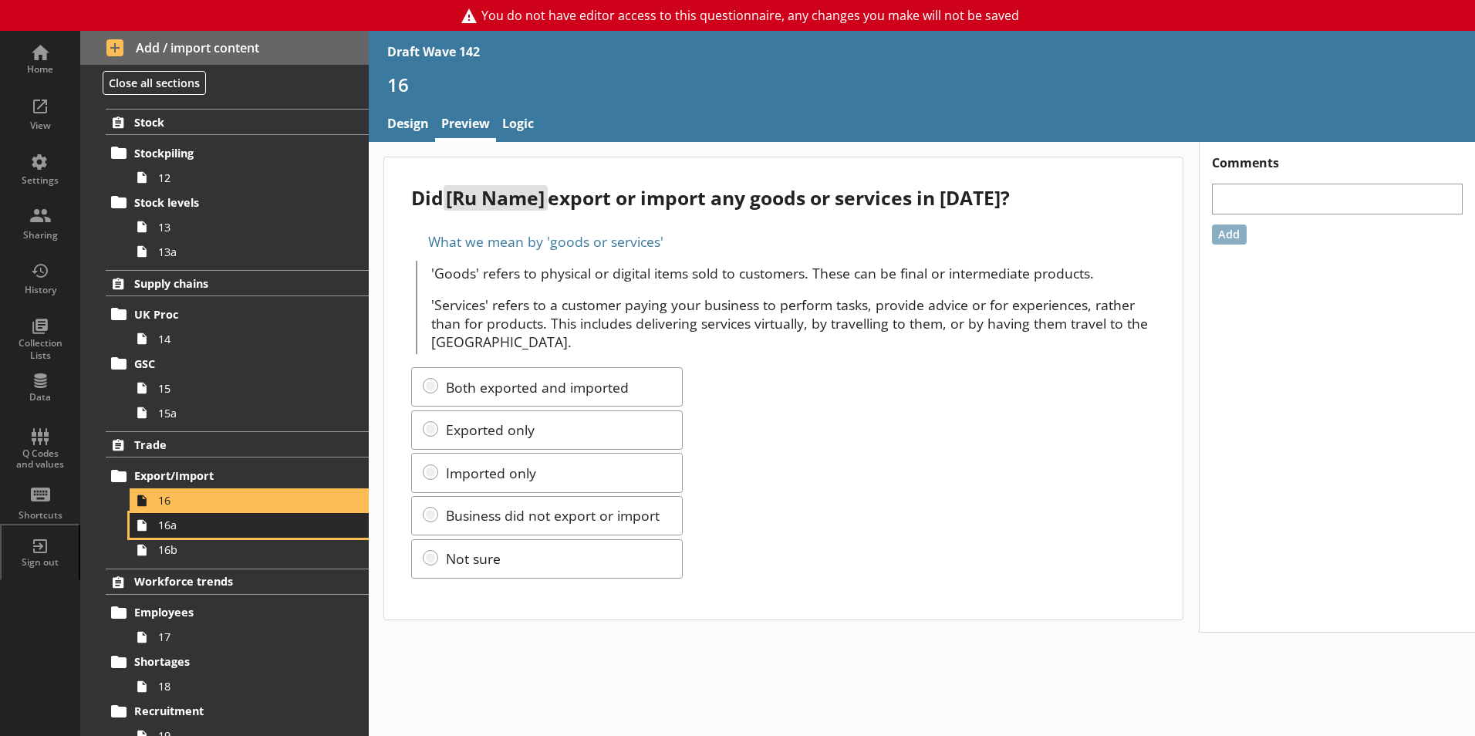
click at [156, 532] on link "16a" at bounding box center [249, 525] width 239 height 25
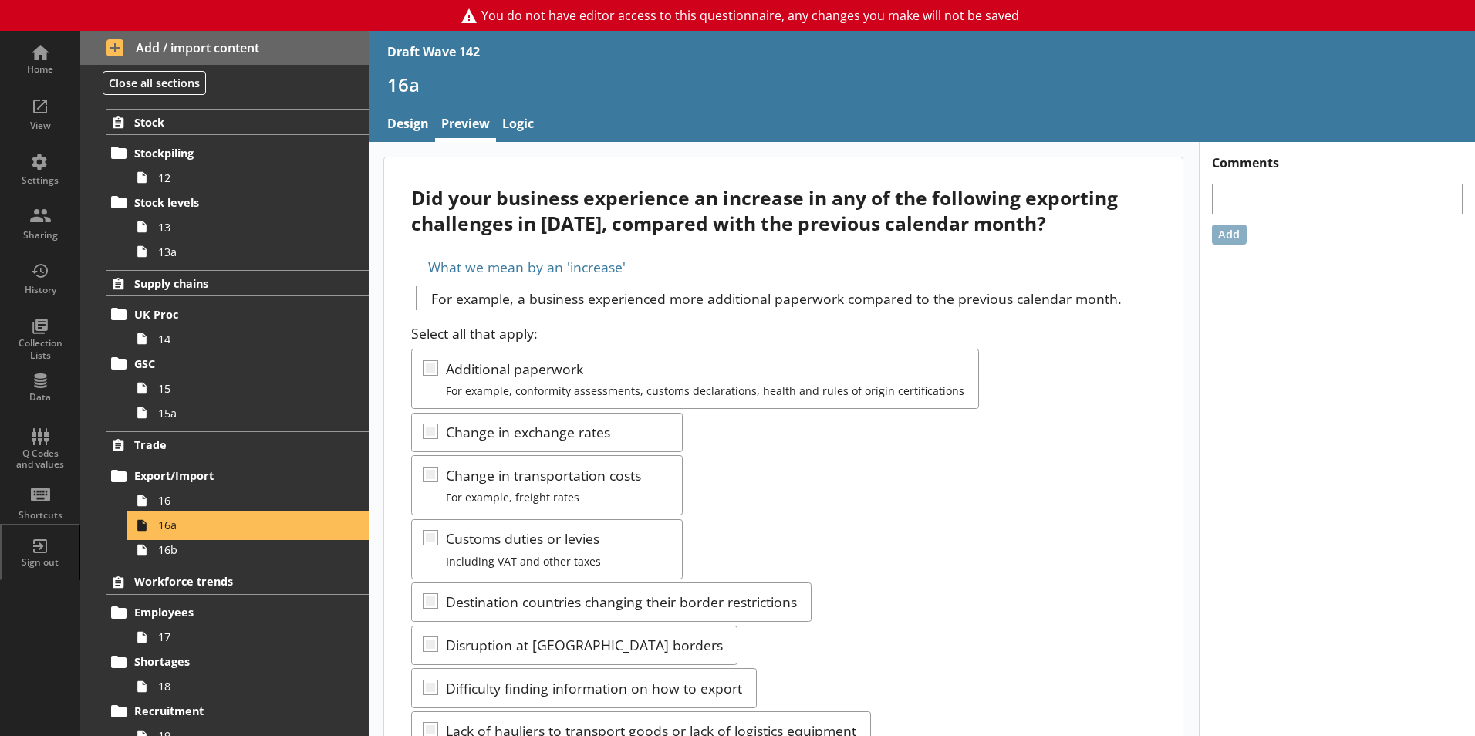
click at [155, 533] on link "16a" at bounding box center [249, 525] width 239 height 25
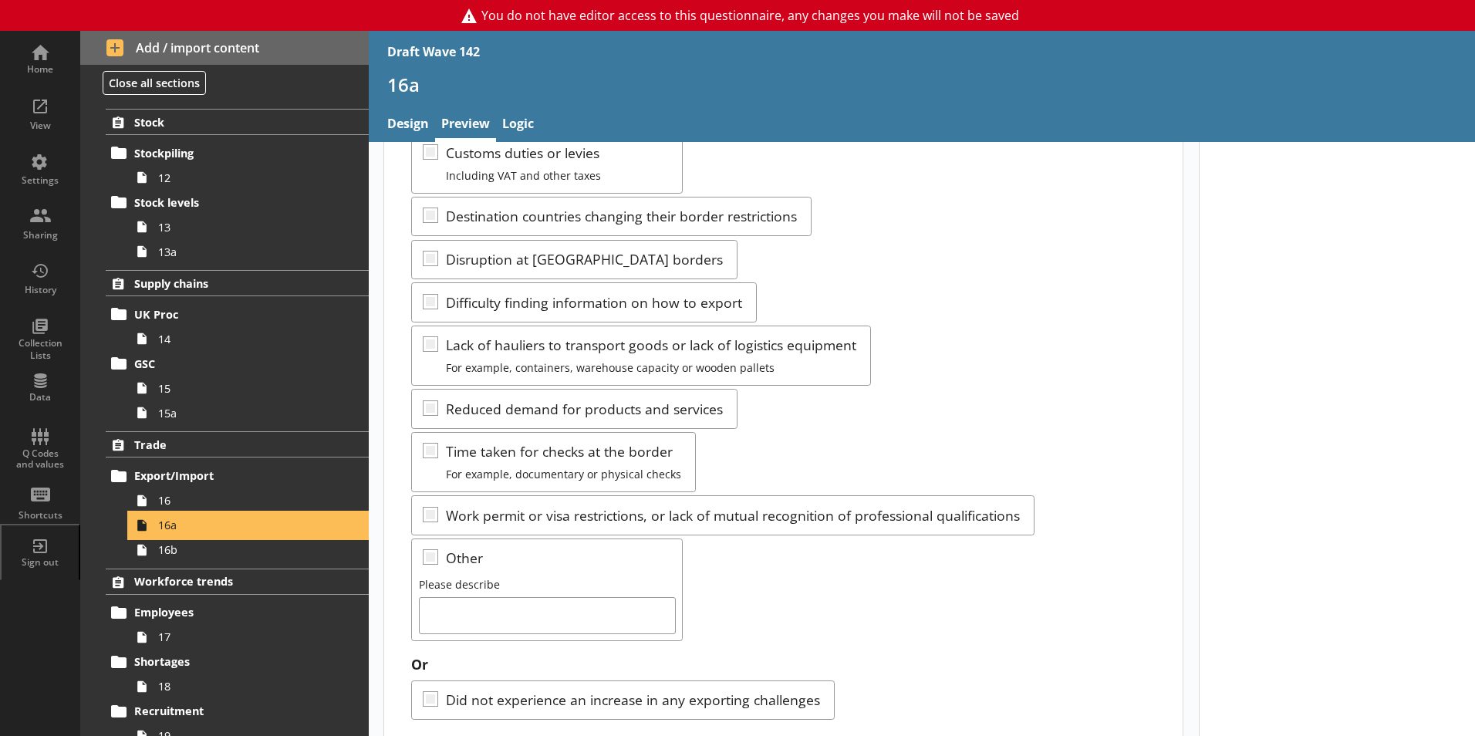
scroll to position [423, 0]
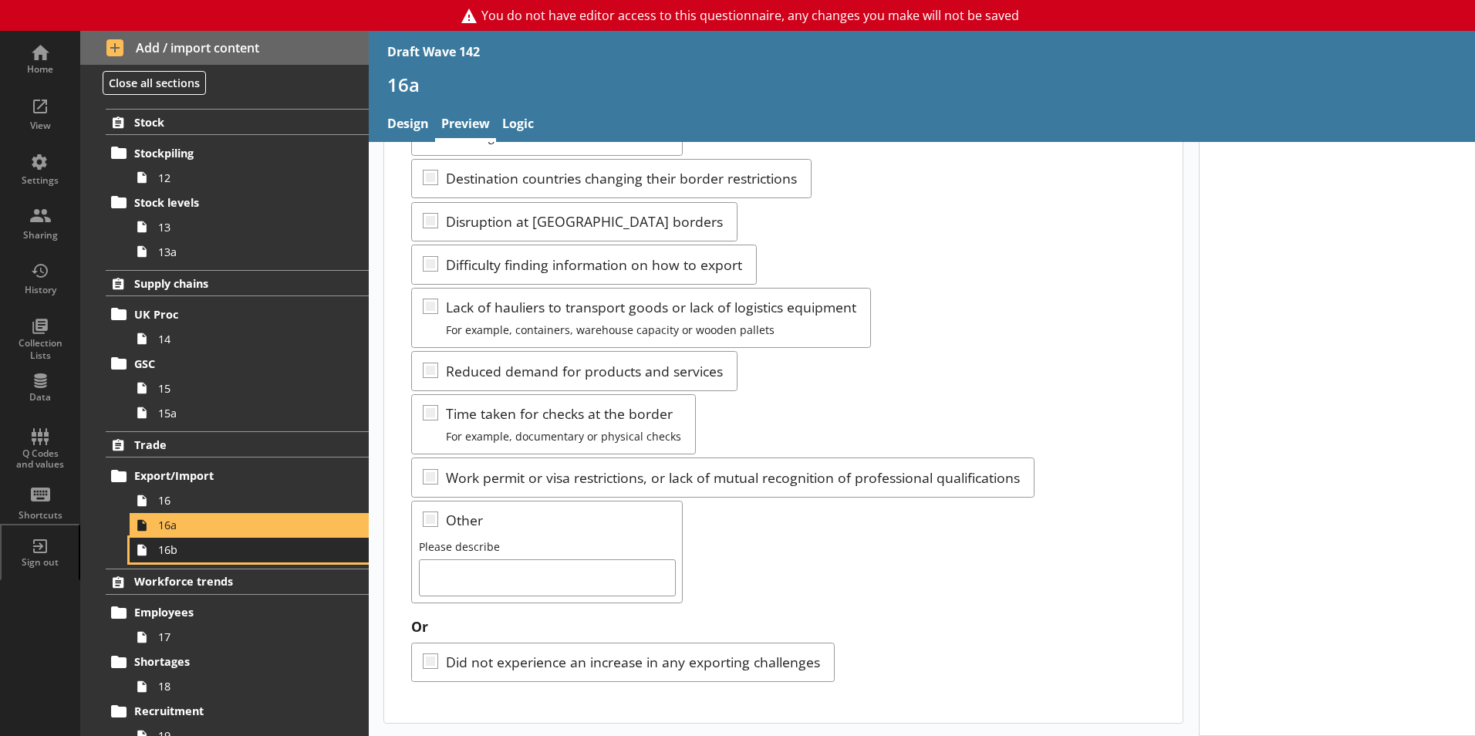
click at [166, 558] on link "16b" at bounding box center [249, 550] width 239 height 25
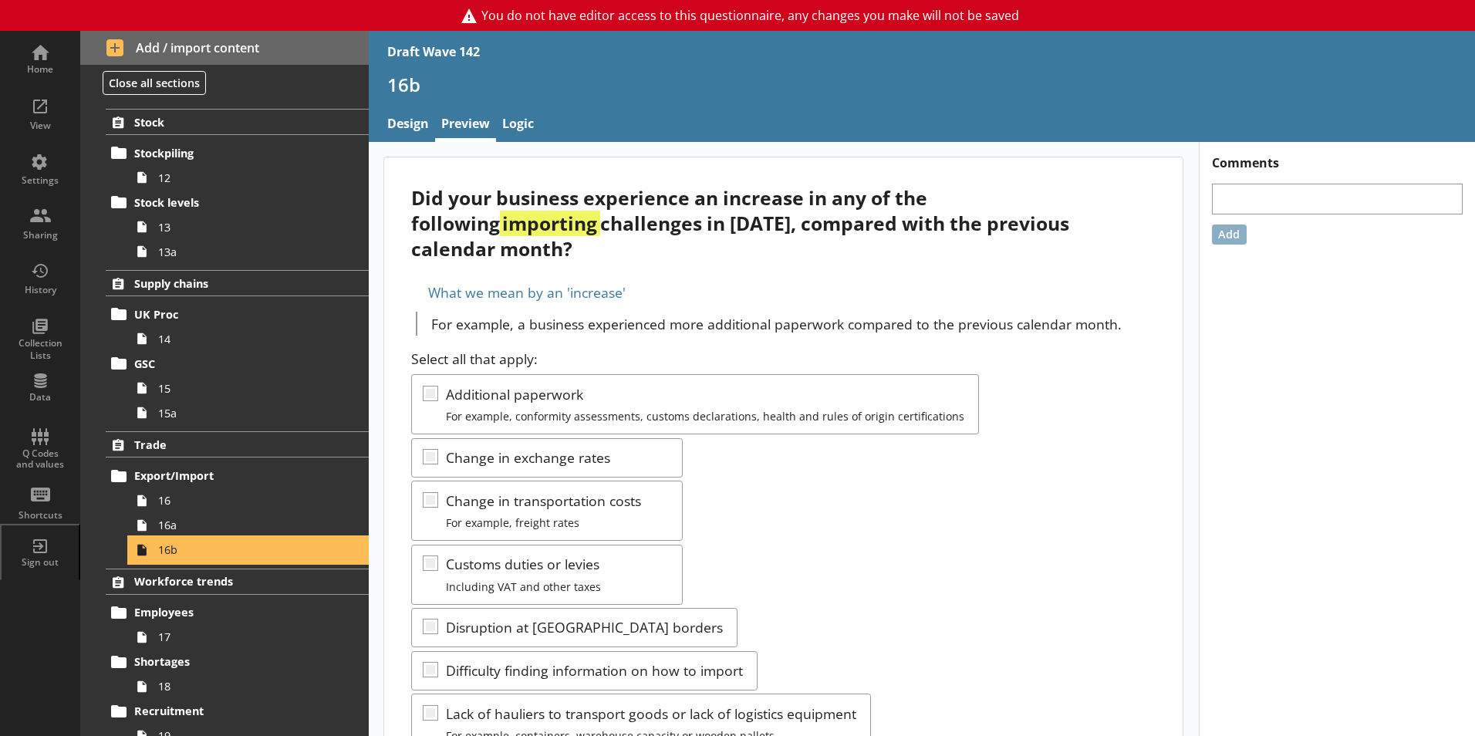
click at [166, 558] on link "16b" at bounding box center [249, 550] width 239 height 25
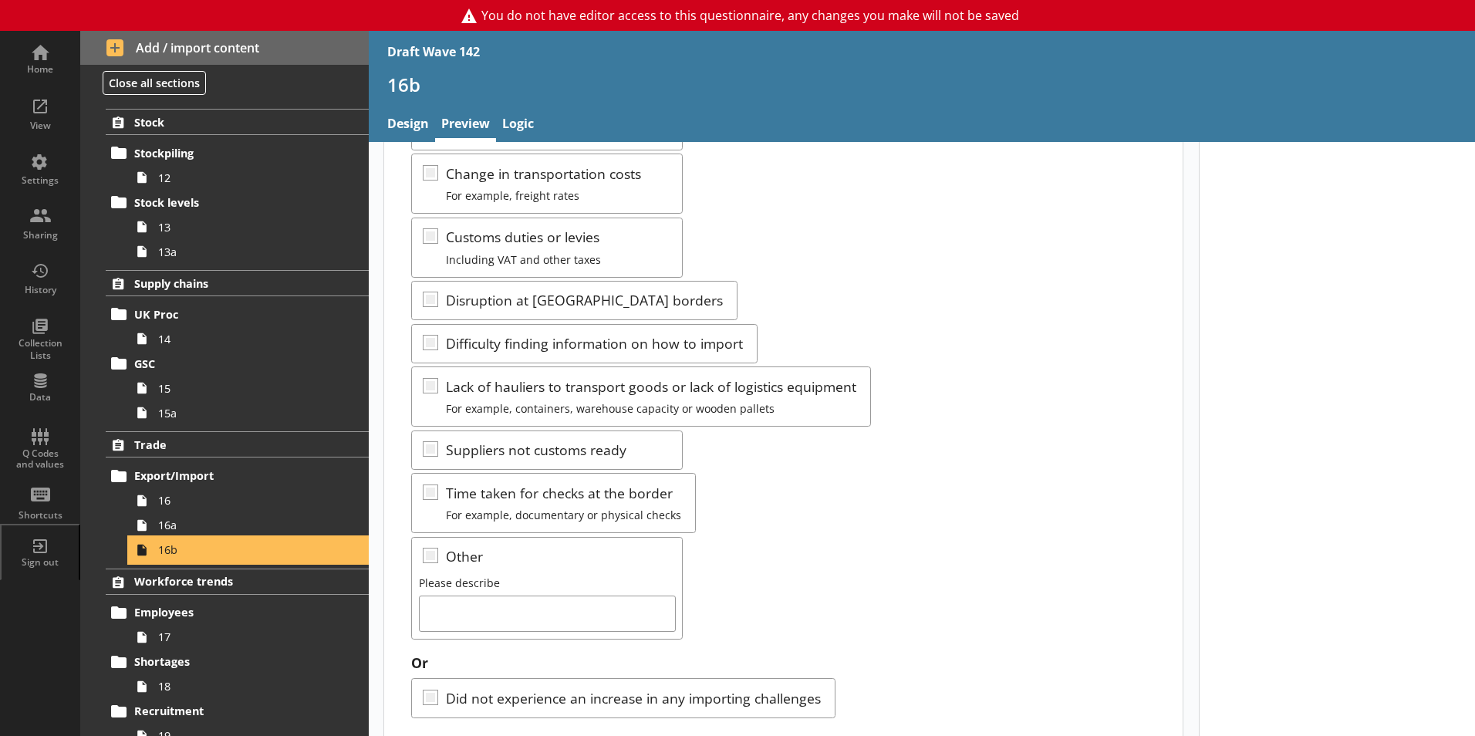
scroll to position [337, 0]
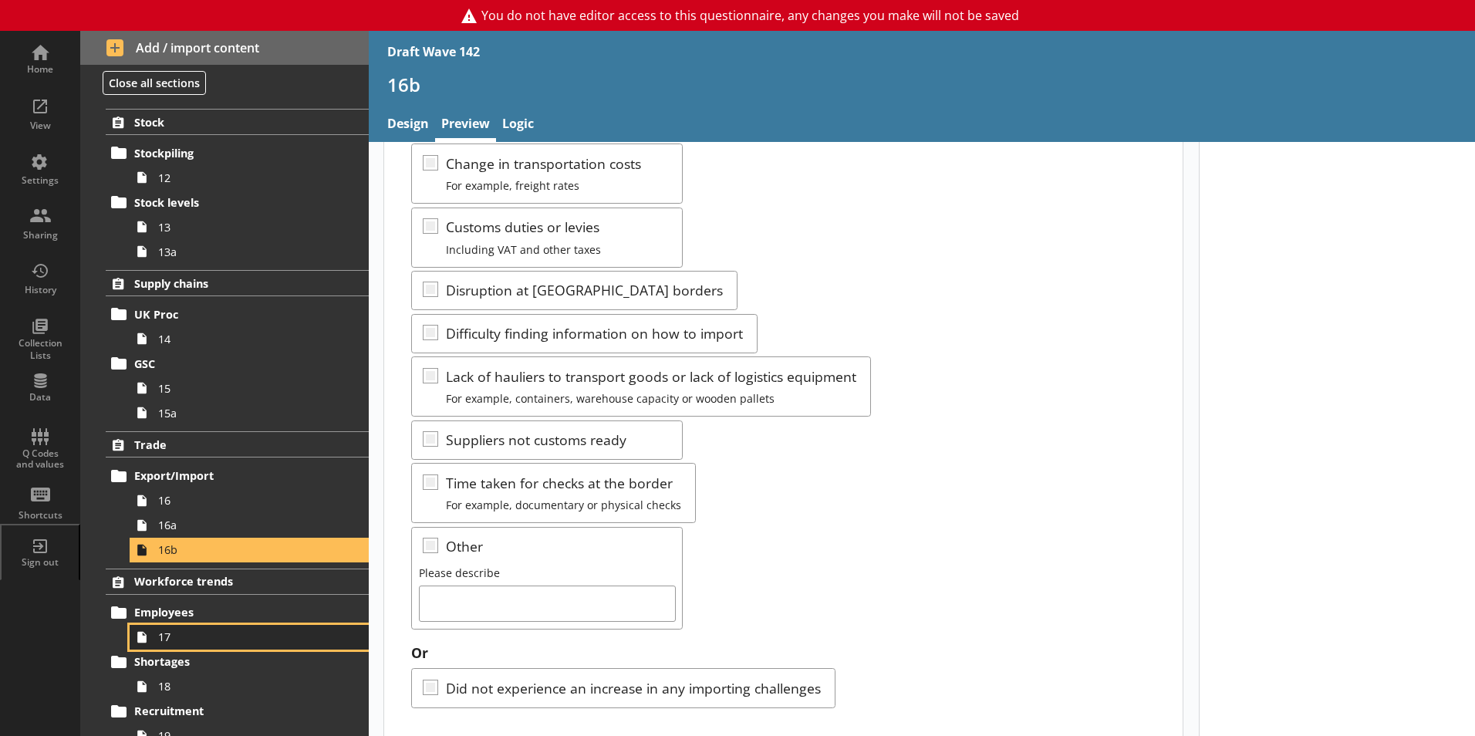
click at [164, 639] on span "17" at bounding box center [243, 636] width 171 height 15
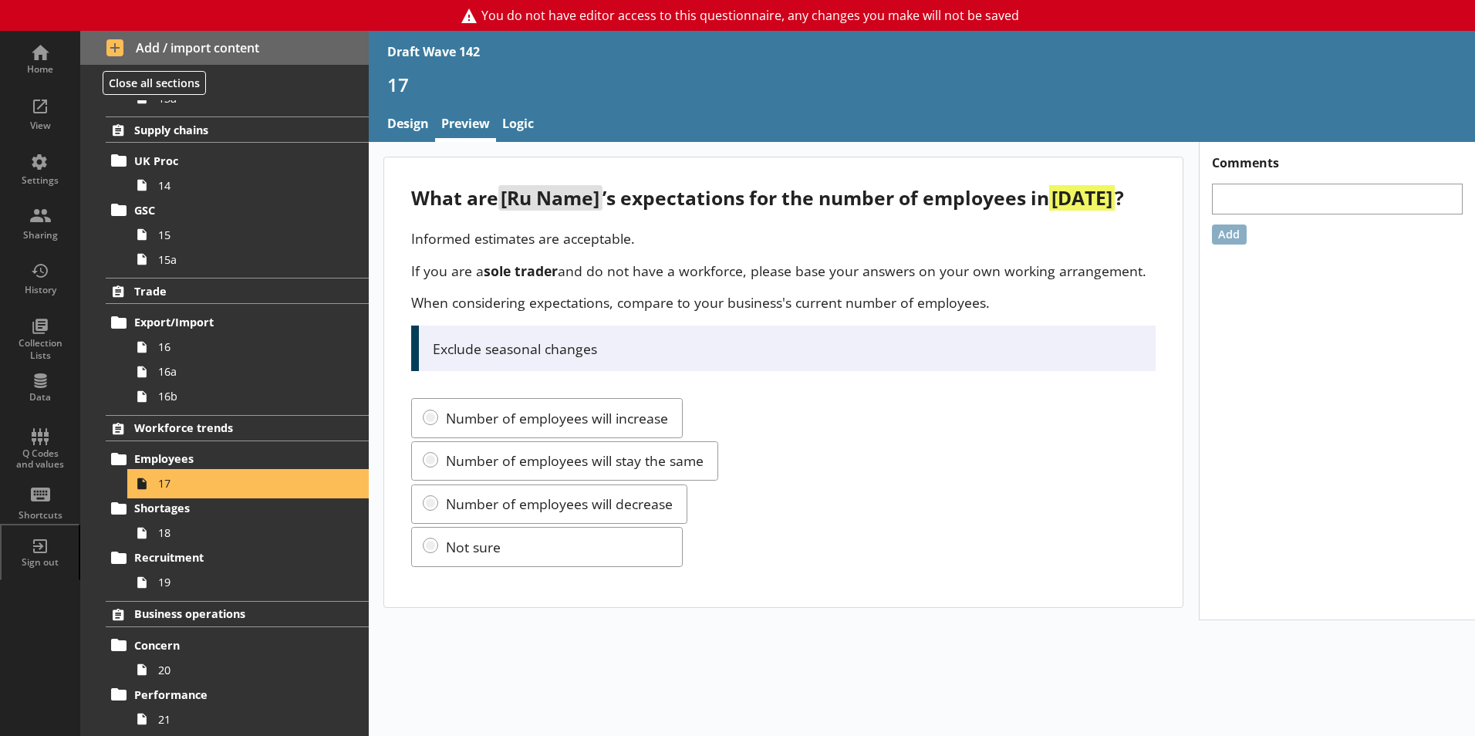
scroll to position [848, 0]
click at [170, 534] on span "18" at bounding box center [243, 531] width 171 height 15
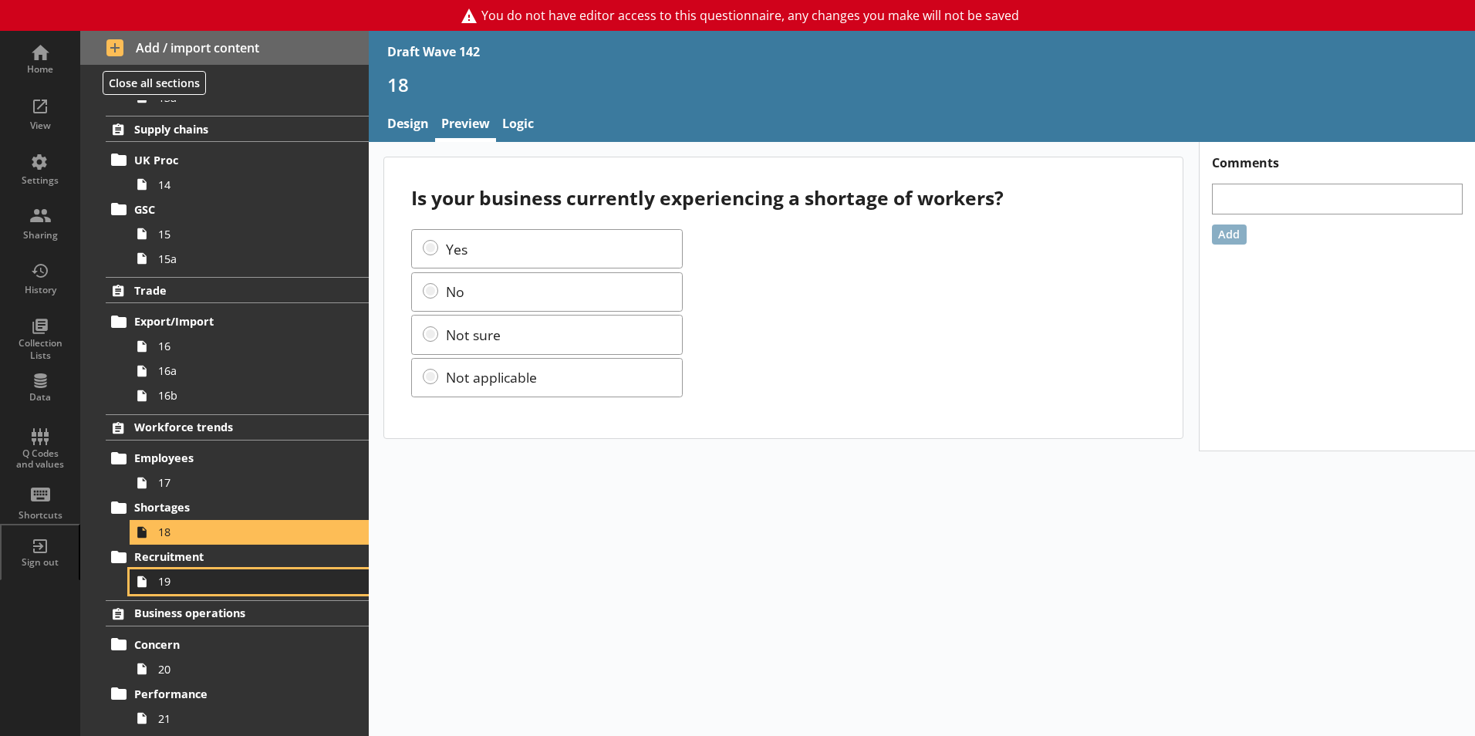
click at [163, 583] on span "19" at bounding box center [243, 581] width 171 height 15
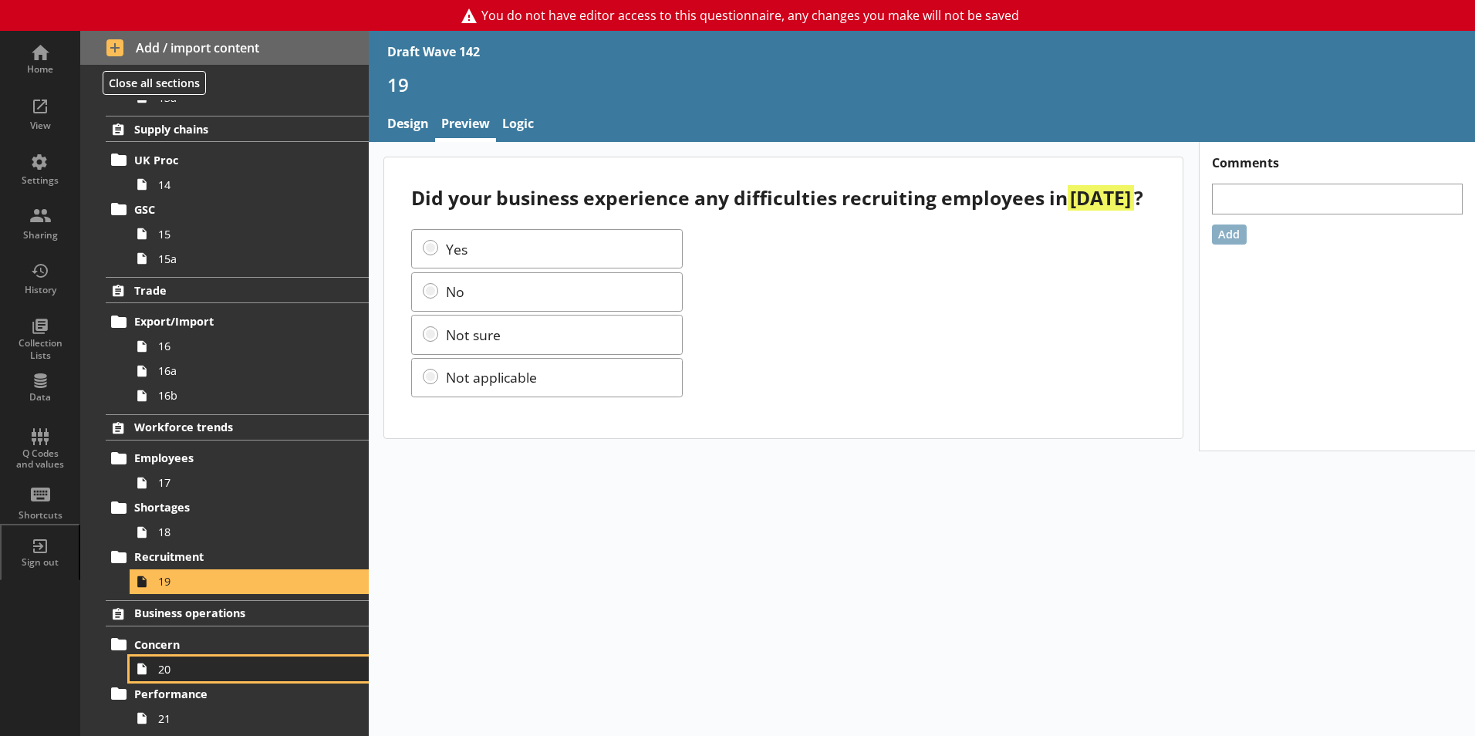
click at [167, 663] on span "20" at bounding box center [243, 669] width 171 height 15
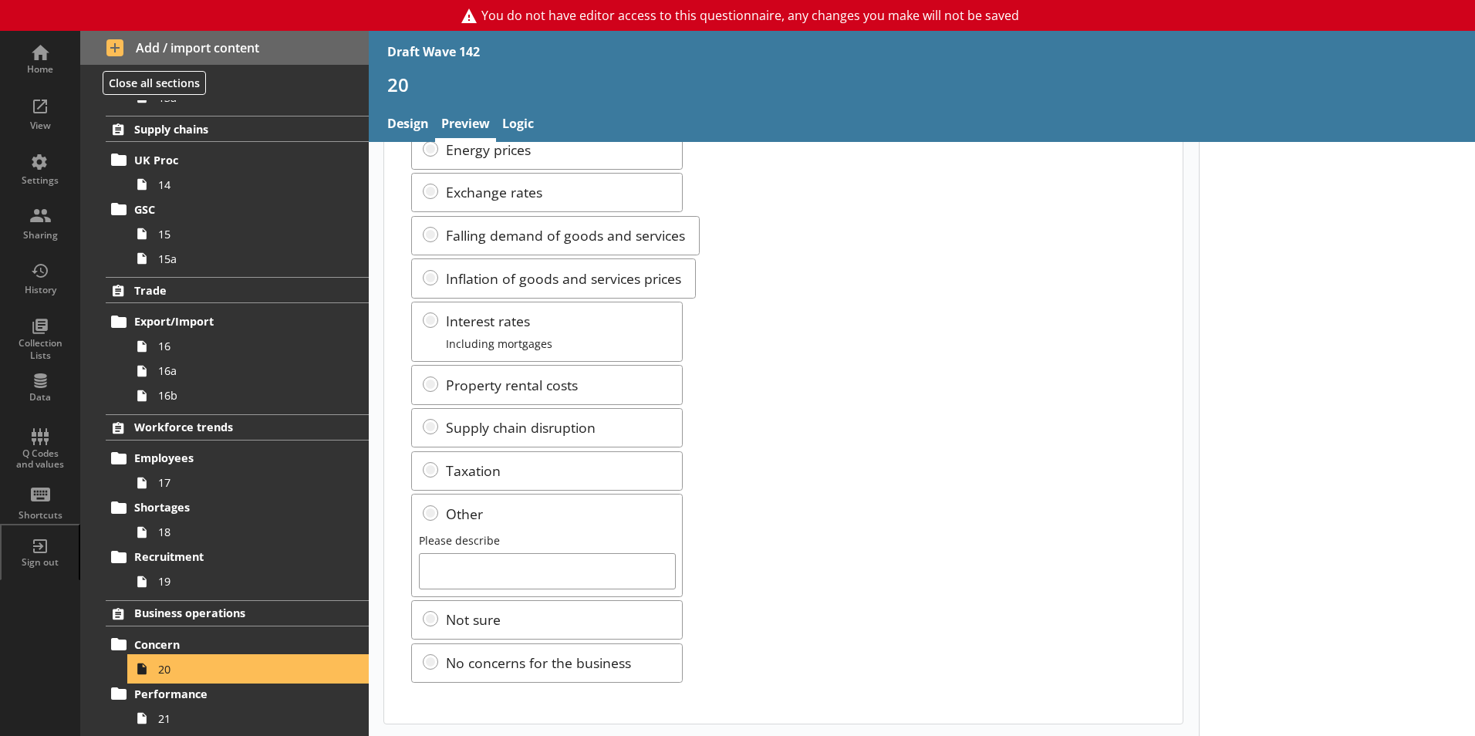
scroll to position [993, 0]
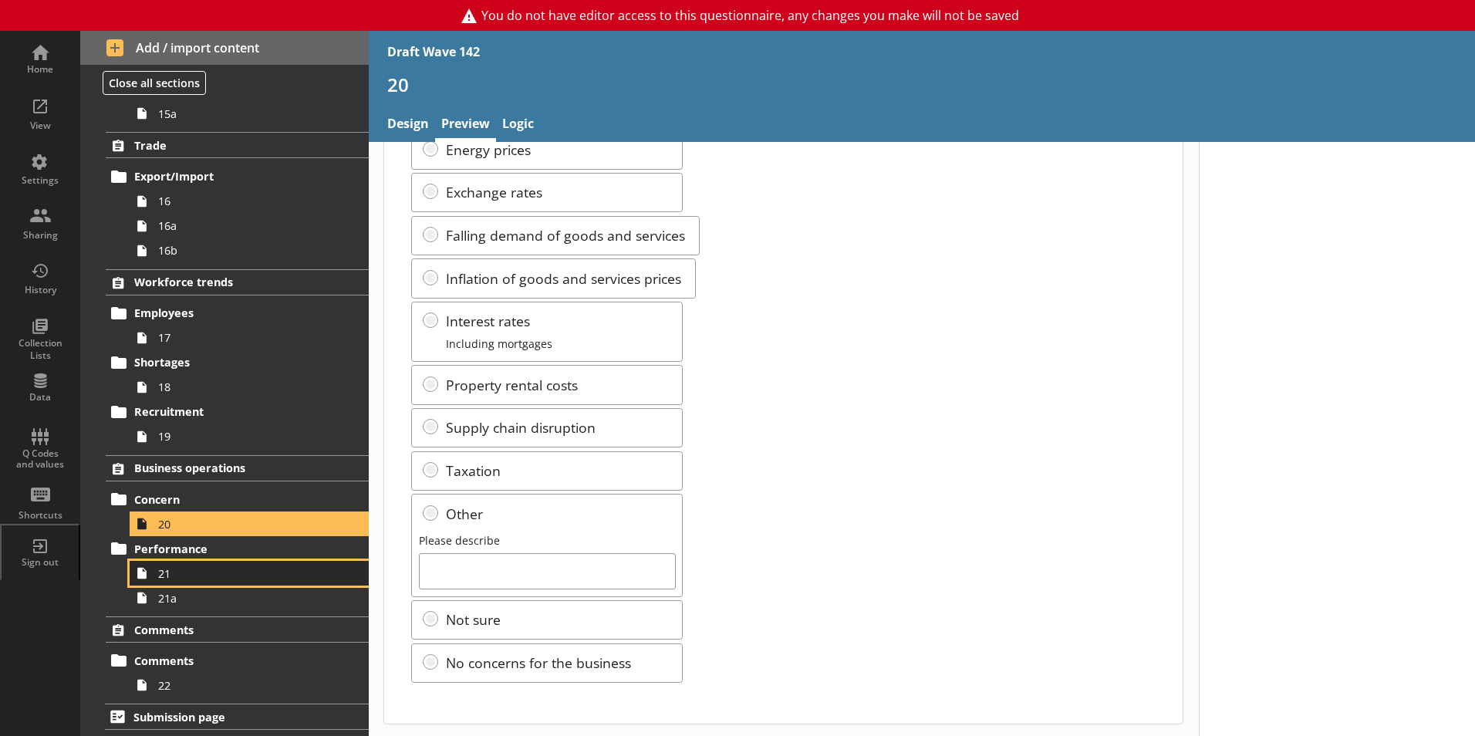
click at [167, 566] on span "21" at bounding box center [243, 573] width 171 height 15
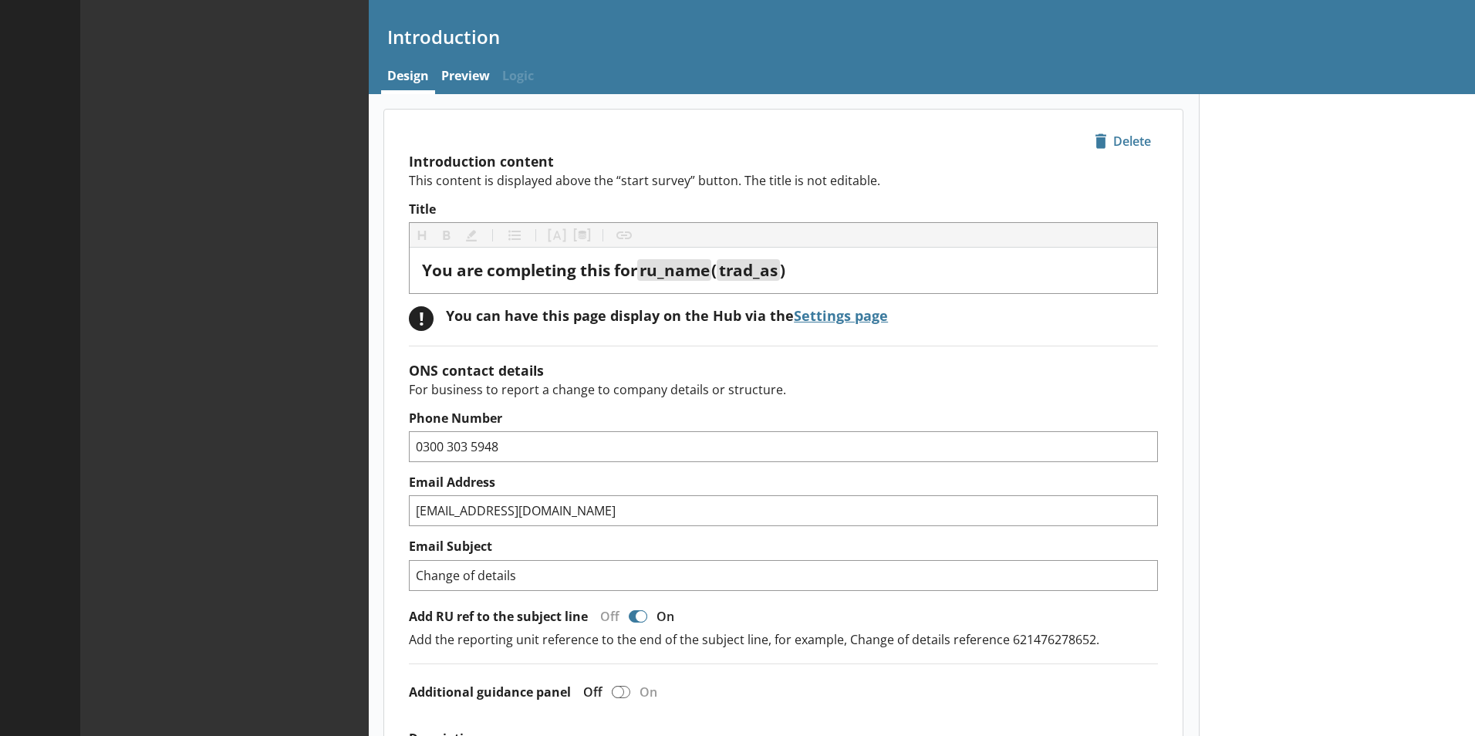
type textarea "x"
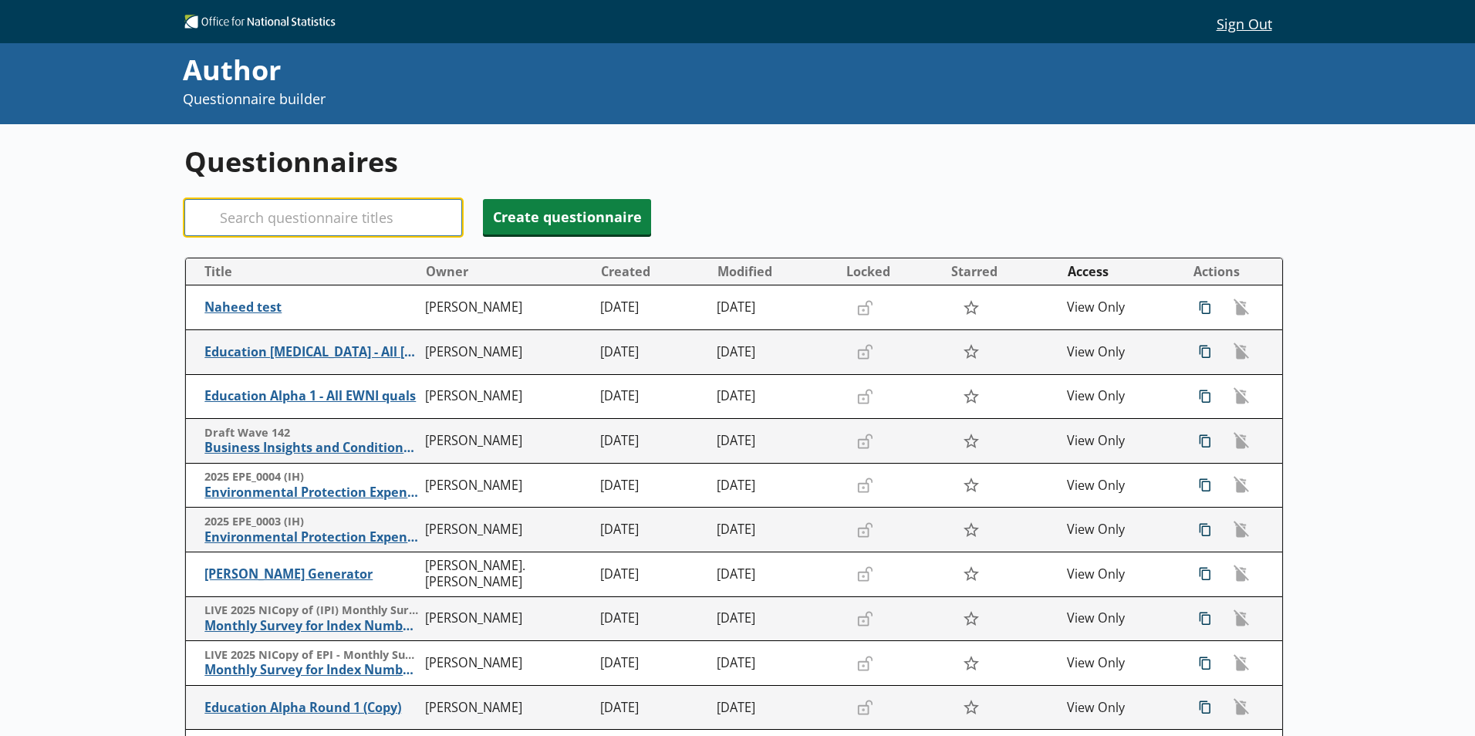
click at [314, 216] on input "Search" at bounding box center [323, 217] width 278 height 37
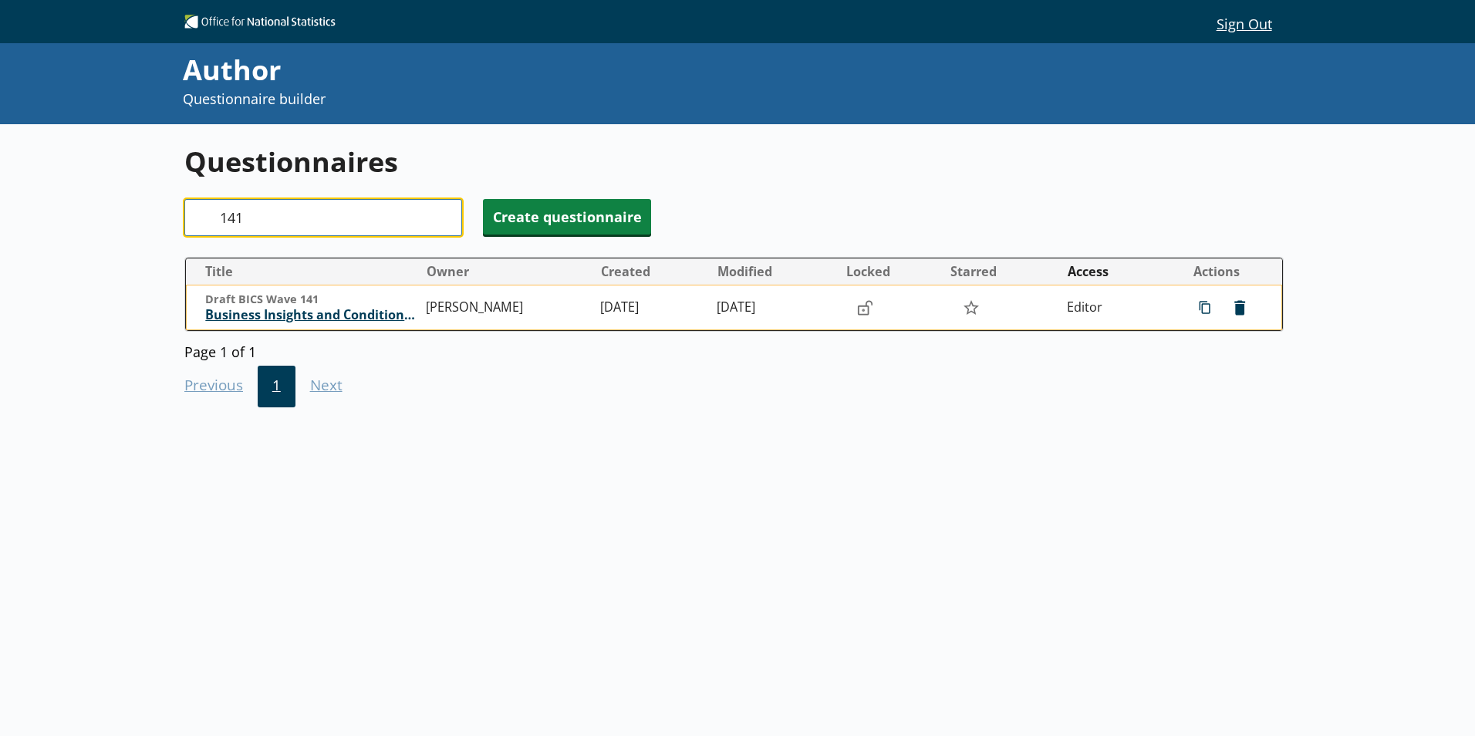
type input "141"
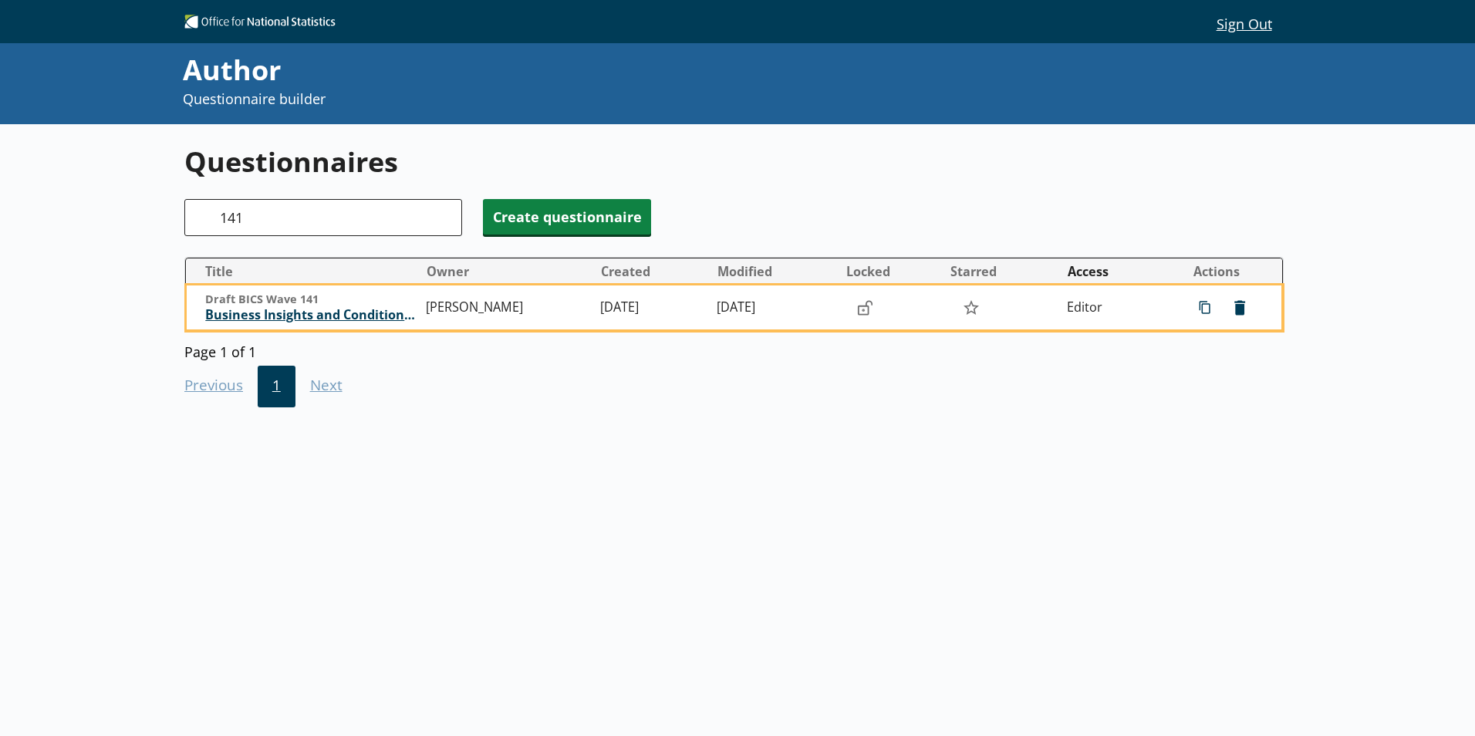
click at [281, 322] on span "Business Insights and Conditions Survey (BICS)" at bounding box center [311, 315] width 213 height 16
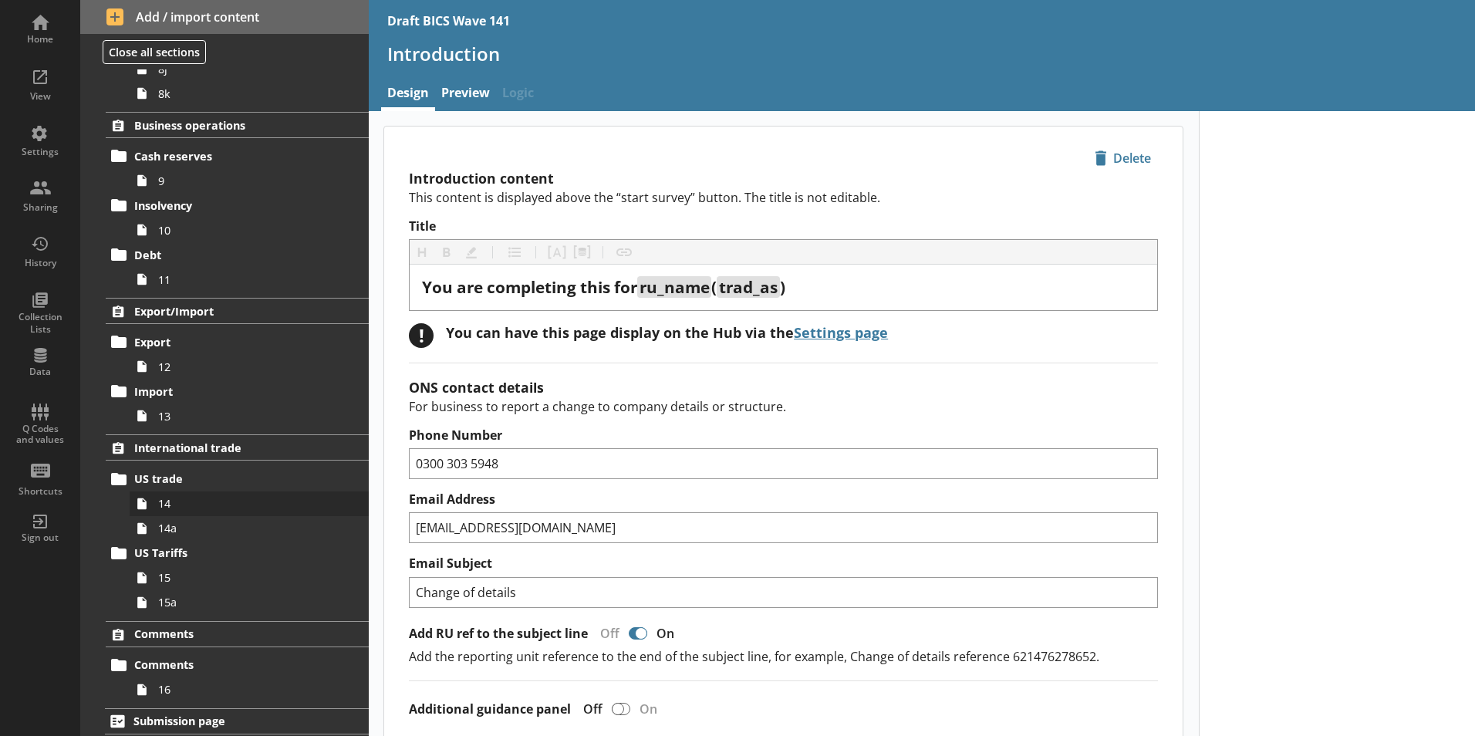
scroll to position [986, 0]
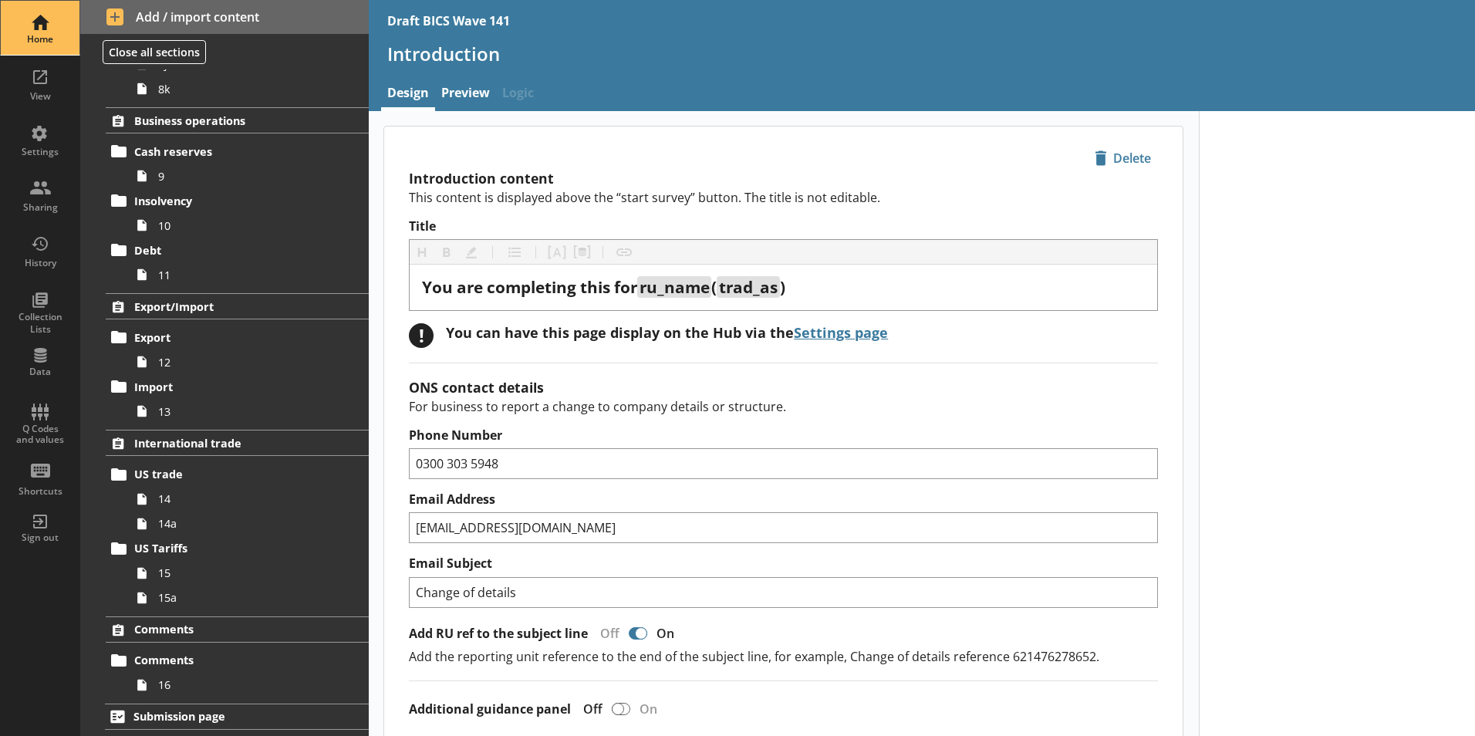
click at [41, 33] on div "Home" at bounding box center [40, 39] width 54 height 12
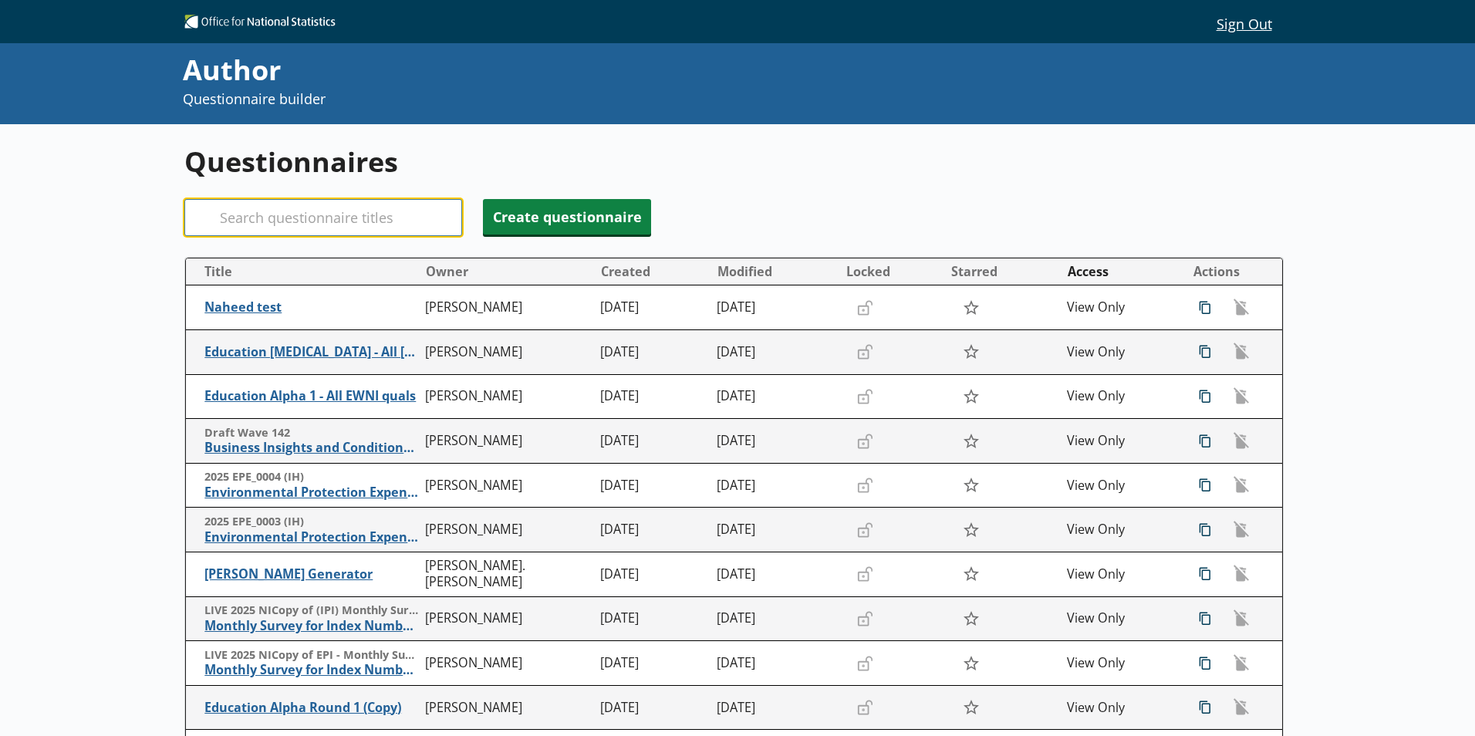
click at [238, 210] on input "Search" at bounding box center [323, 217] width 278 height 37
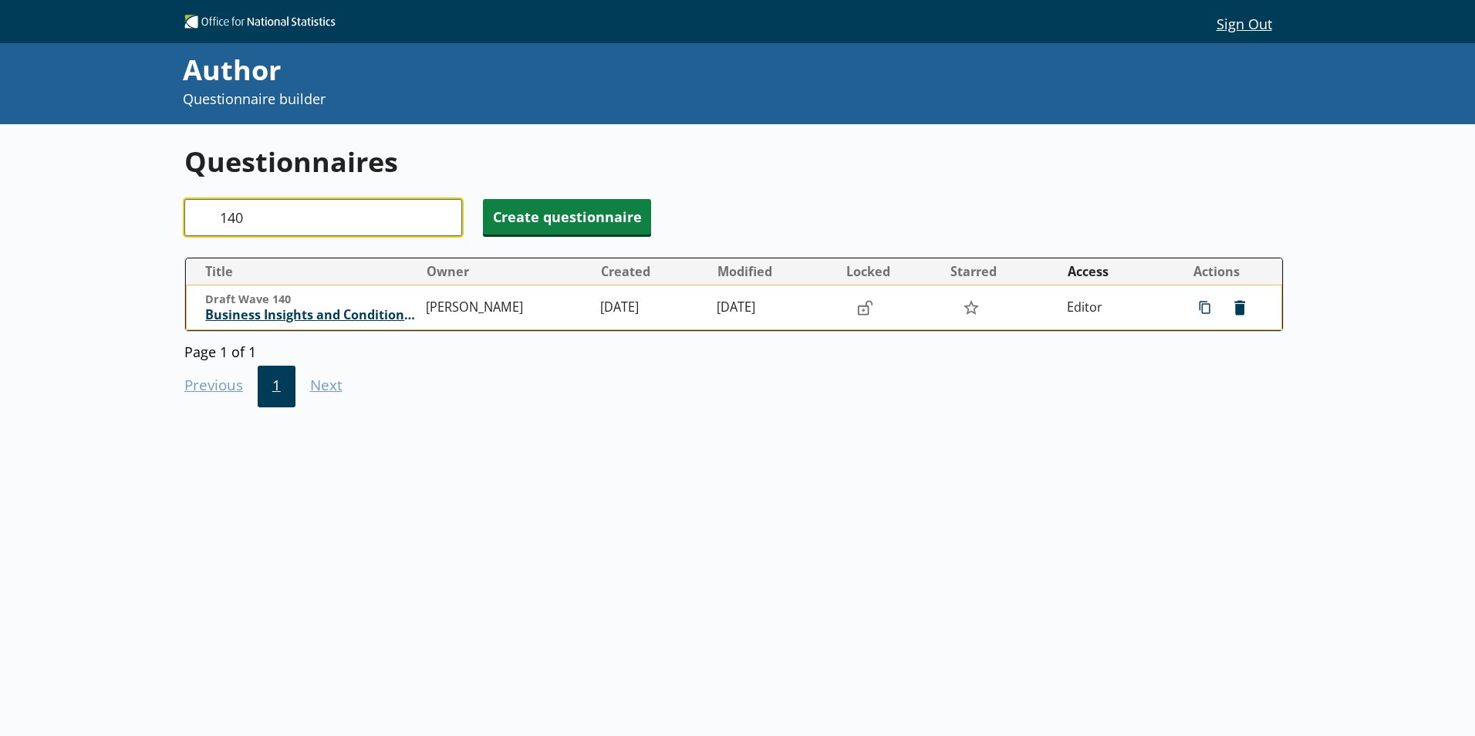
type input "140"
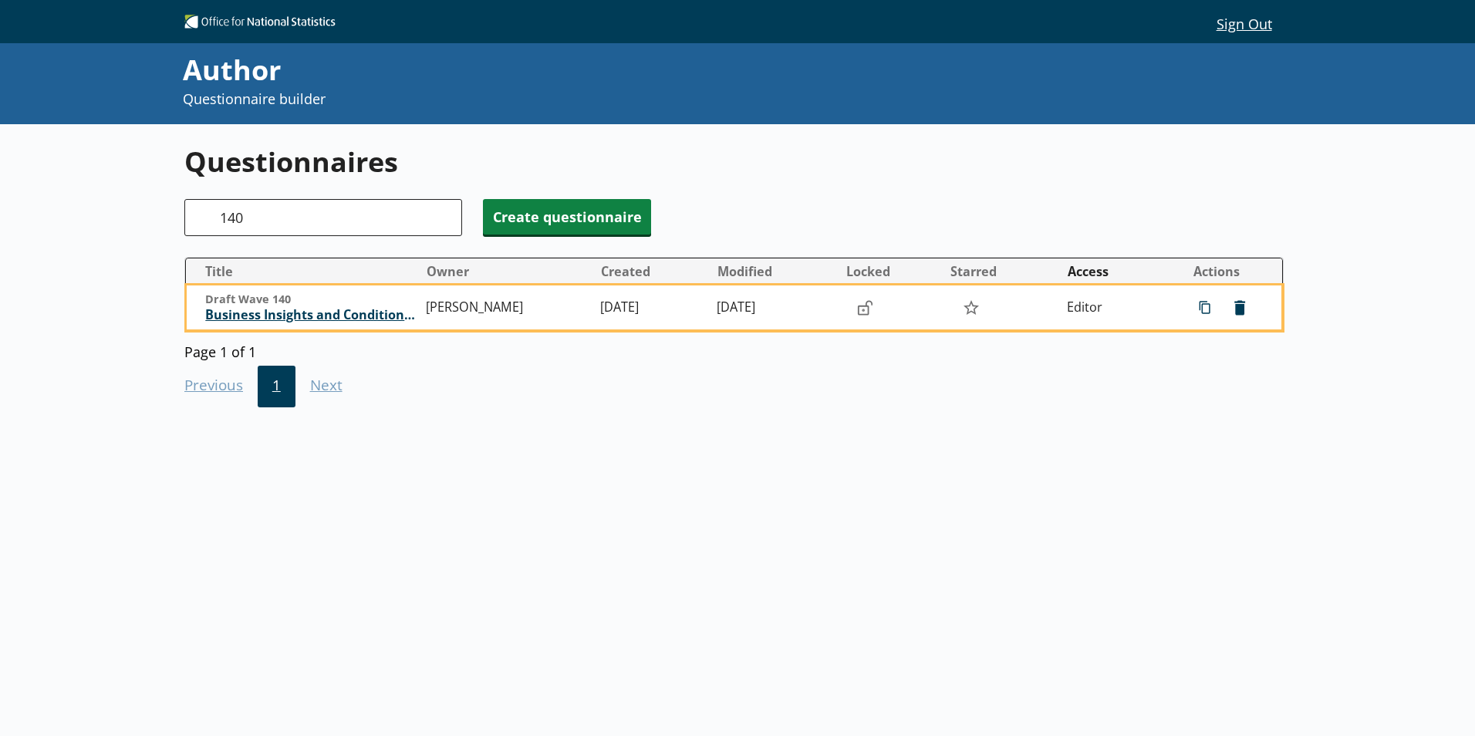
click at [322, 315] on span "Business Insights and Conditions Survey (BICS)" at bounding box center [311, 315] width 213 height 16
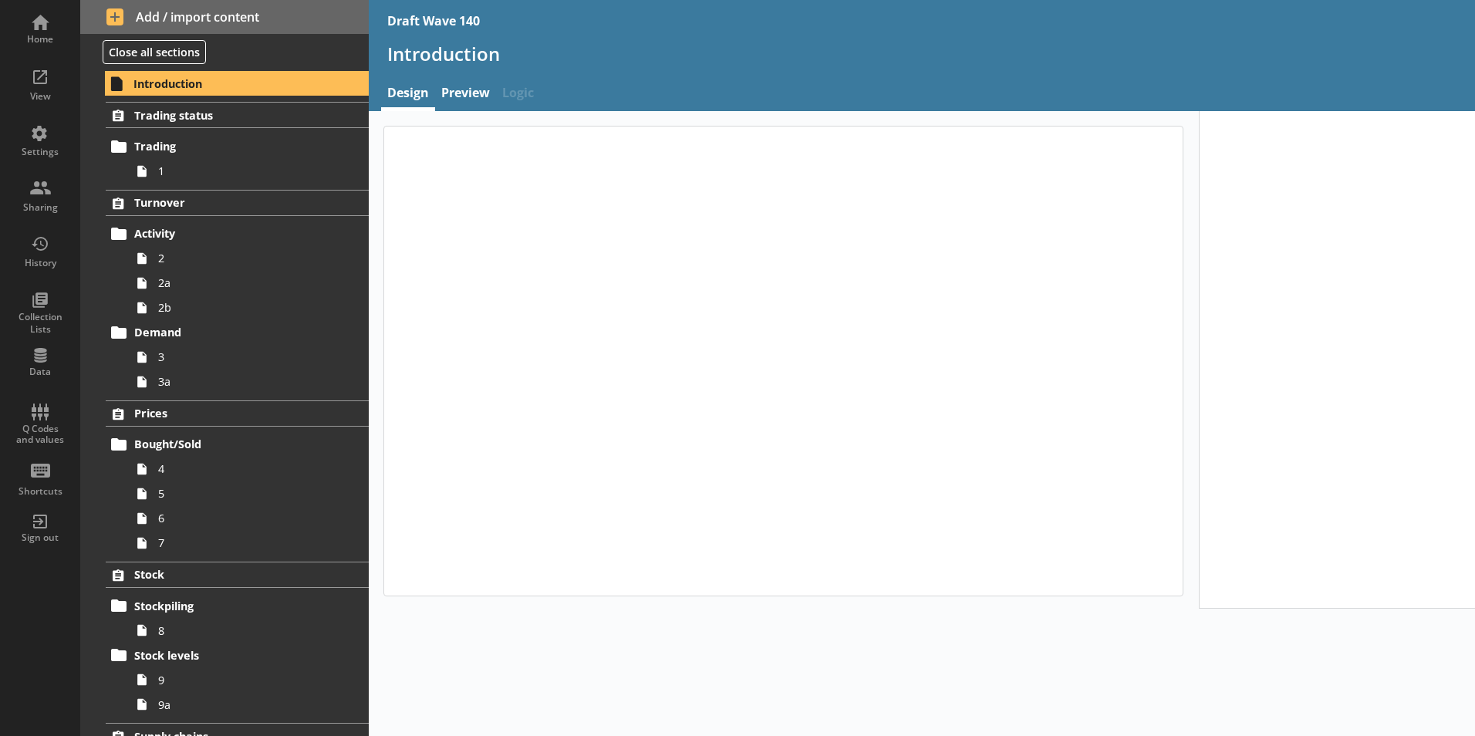
type textarea "x"
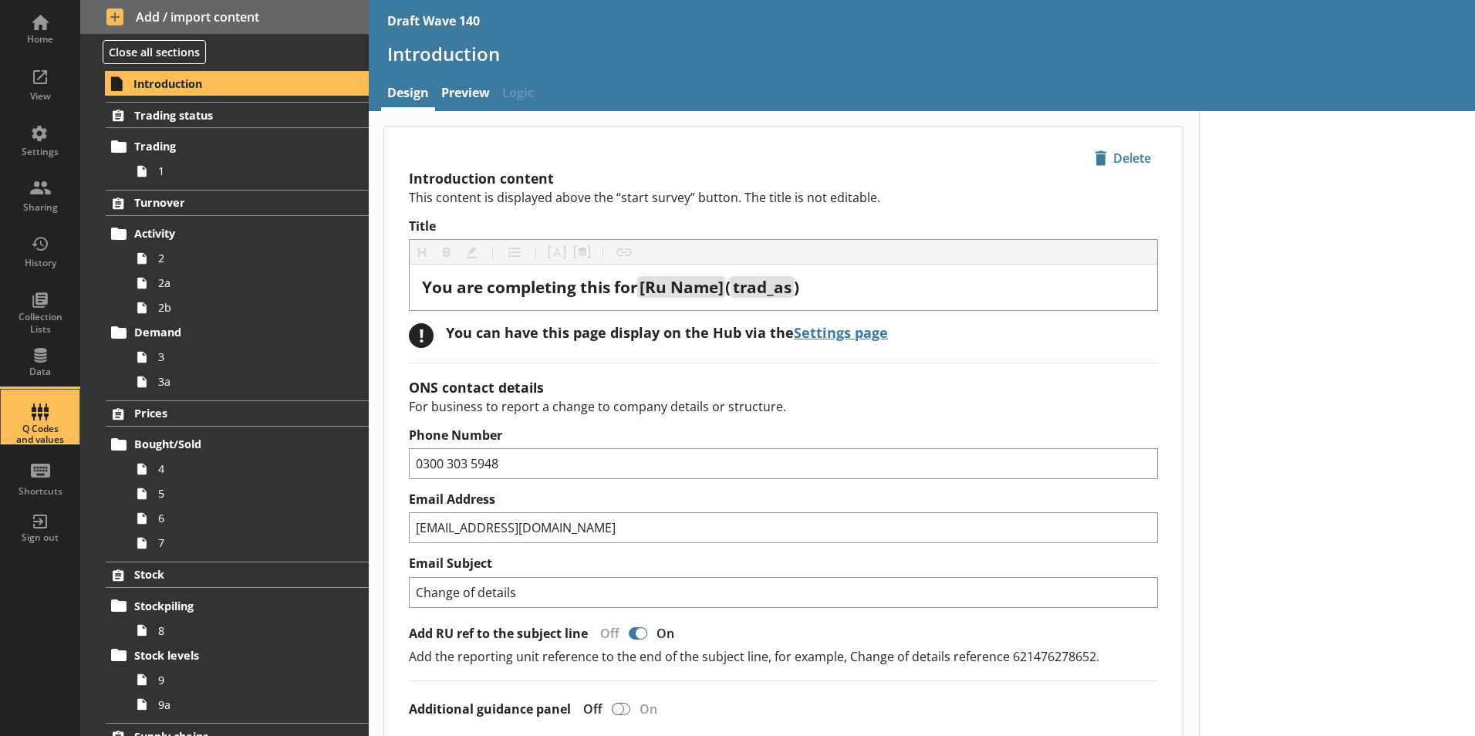
click at [36, 415] on div "Q Codes and values" at bounding box center [40, 416] width 54 height 54
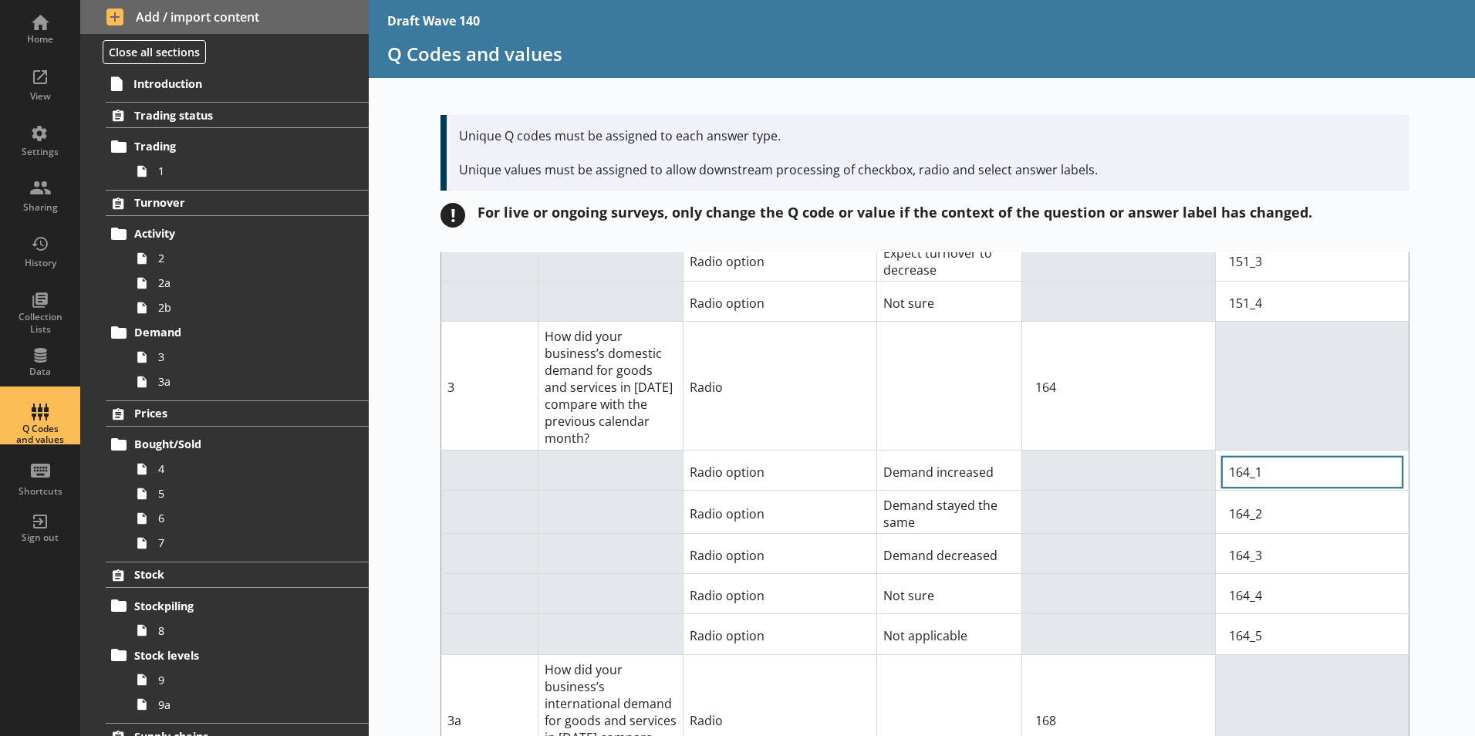
scroll to position [1620, 0]
